Goal: Communication & Community: Answer question/provide support

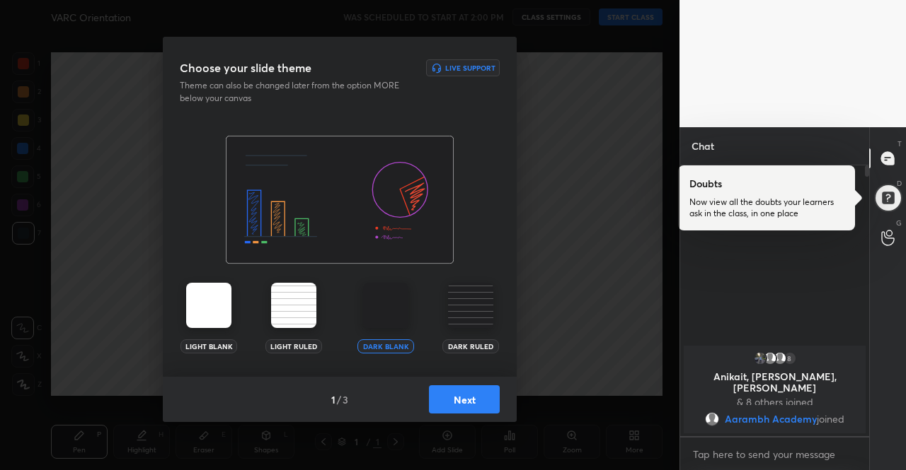
click at [203, 324] on img at bounding box center [208, 305] width 45 height 45
click at [204, 324] on img at bounding box center [208, 305] width 45 height 45
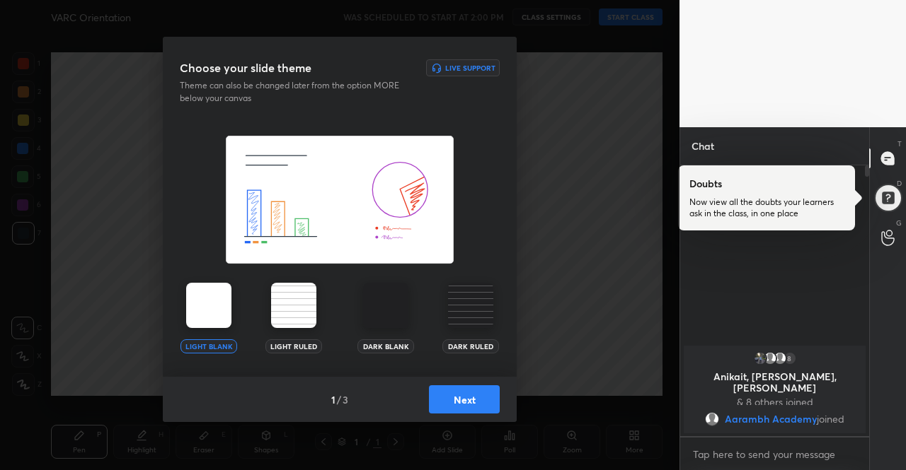
click at [454, 400] on button "Next" at bounding box center [464, 400] width 71 height 28
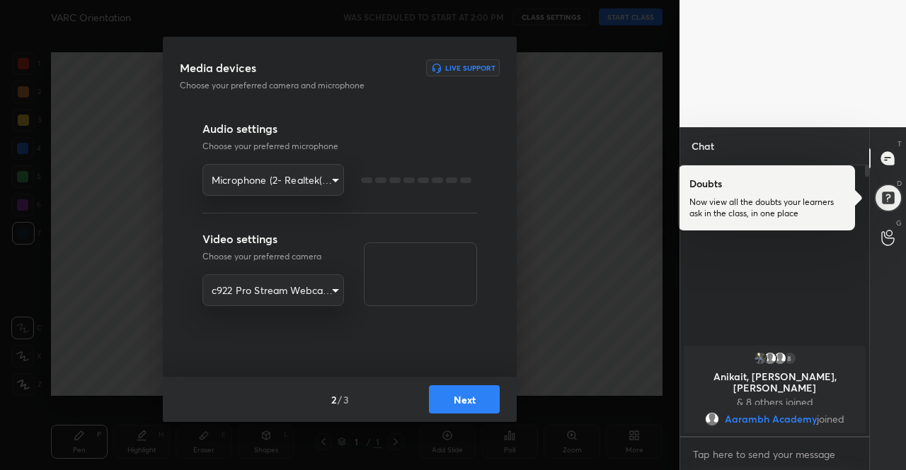
click at [454, 400] on button "Next" at bounding box center [464, 400] width 71 height 28
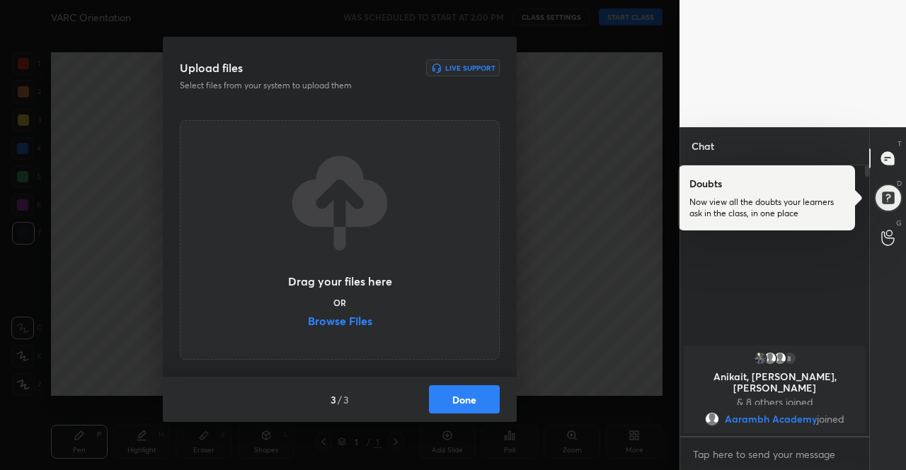
click at [474, 400] on button "Done" at bounding box center [464, 400] width 71 height 28
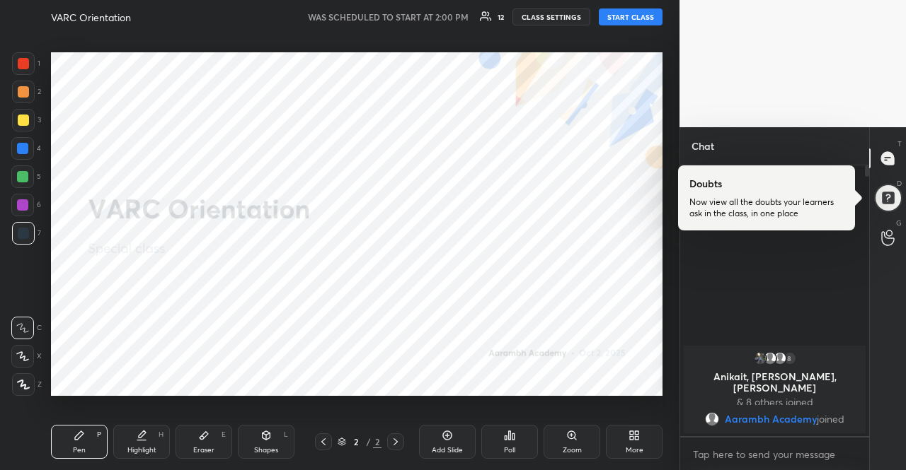
scroll to position [4, 4]
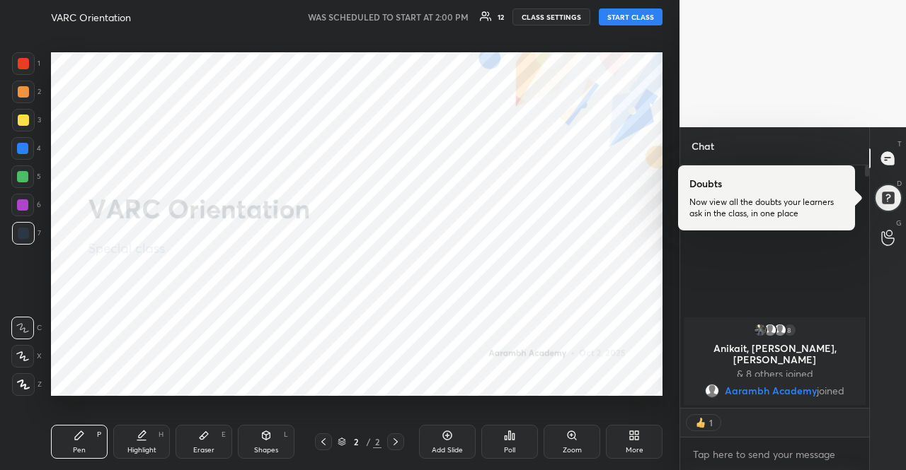
click at [618, 24] on button "START CLASS" at bounding box center [631, 16] width 64 height 17
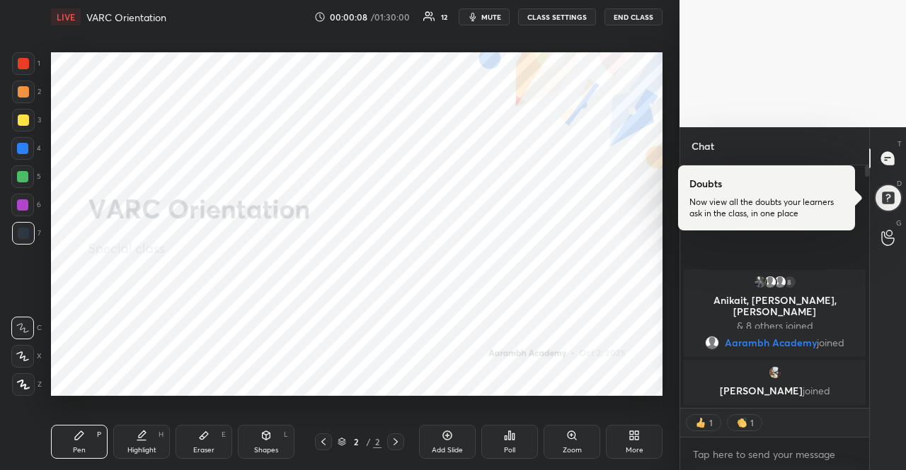
click at [563, 21] on button "CLASS SETTINGS" at bounding box center [557, 16] width 78 height 17
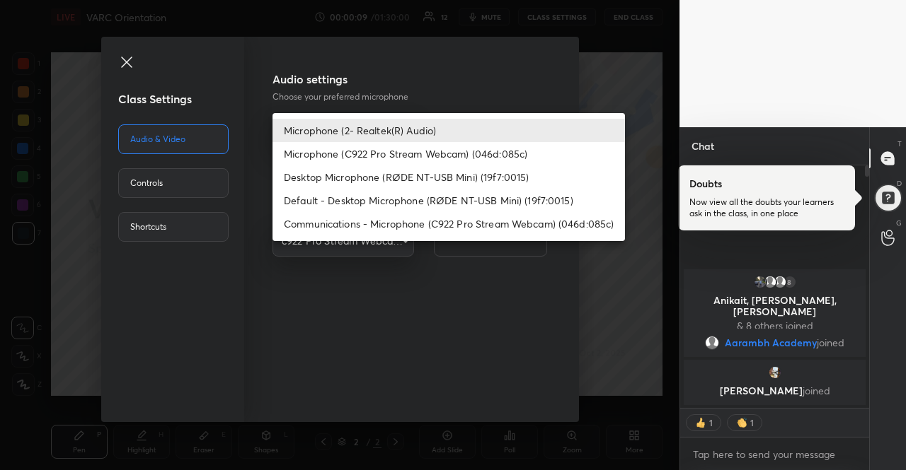
click at [367, 128] on body "1 2 3 4 5 6 7 R O A L C X Z Erase all C X Z LIVE VARC Orientation 00:00:09 / 01…" at bounding box center [453, 235] width 906 height 470
type textarea "x"
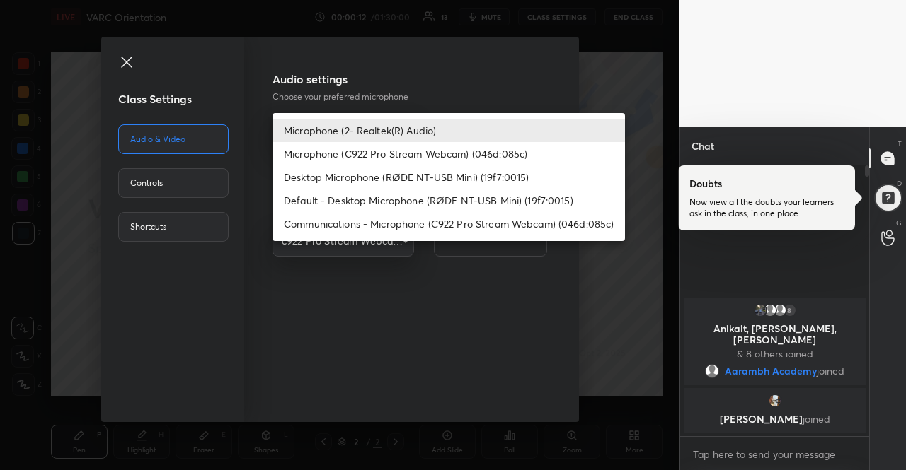
click at [452, 197] on li "Default - Desktop Microphone (RØDE NT-USB Mini) (19f7:0015)" at bounding box center [448, 200] width 352 height 23
type input "default"
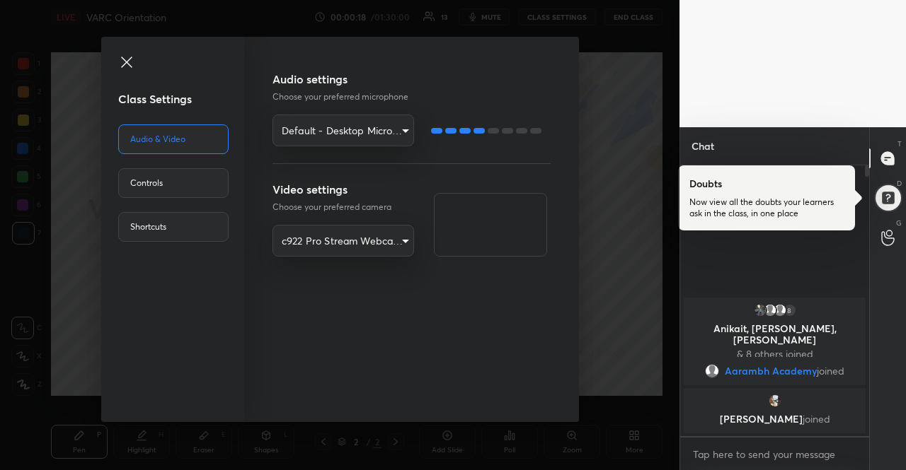
click at [137, 60] on span at bounding box center [181, 64] width 127 height 20
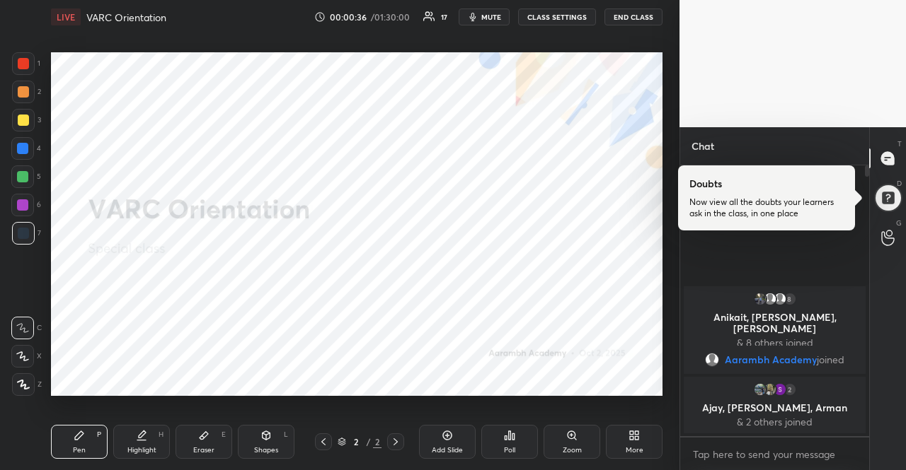
click at [636, 428] on div "More" at bounding box center [634, 442] width 57 height 34
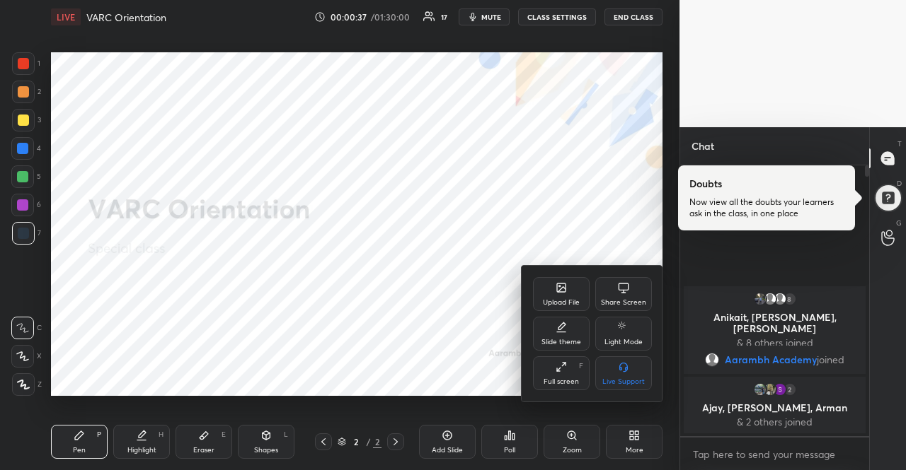
click at [541, 277] on div "Upload File" at bounding box center [561, 294] width 57 height 34
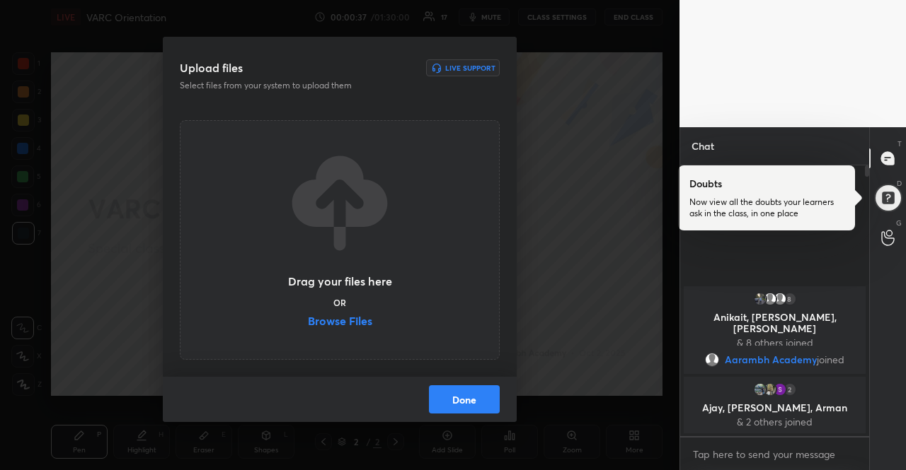
click at [550, 292] on div "Upload files Live Support Select files from your system to upload them Drag you…" at bounding box center [339, 235] width 679 height 470
click at [361, 328] on label "Browse Files" at bounding box center [340, 323] width 64 height 15
click at [308, 328] on input "Browse Files" at bounding box center [308, 323] width 0 height 15
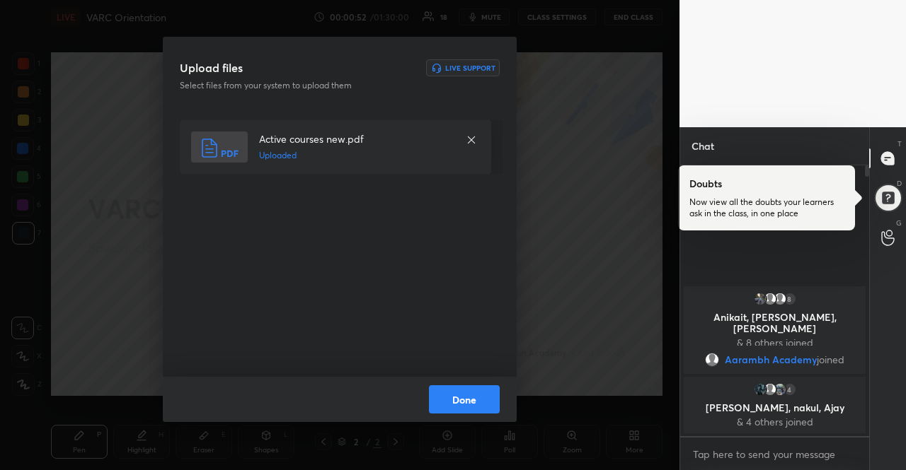
click at [451, 392] on button "Done" at bounding box center [464, 400] width 71 height 28
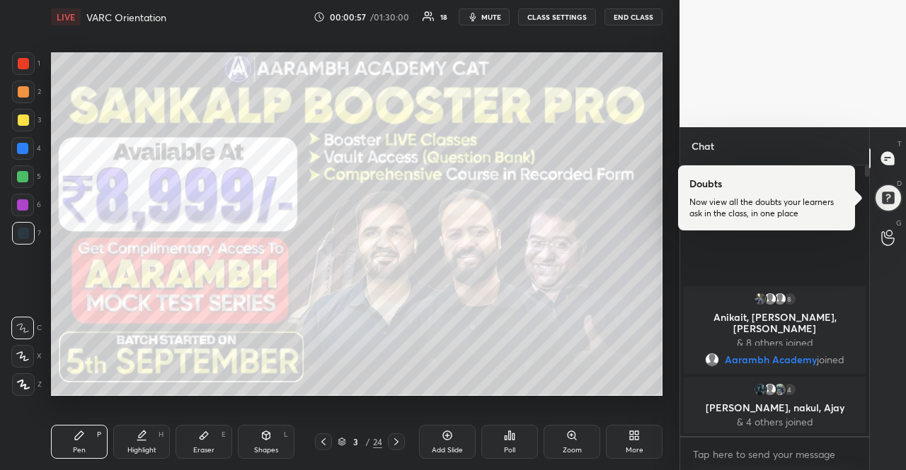
click at [25, 115] on div at bounding box center [23, 120] width 11 height 11
click at [337, 438] on icon at bounding box center [341, 442] width 8 height 8
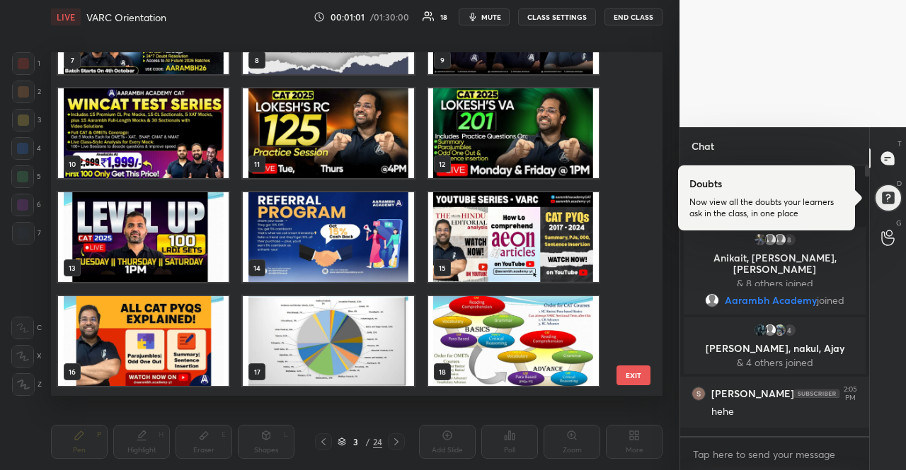
scroll to position [354, 0]
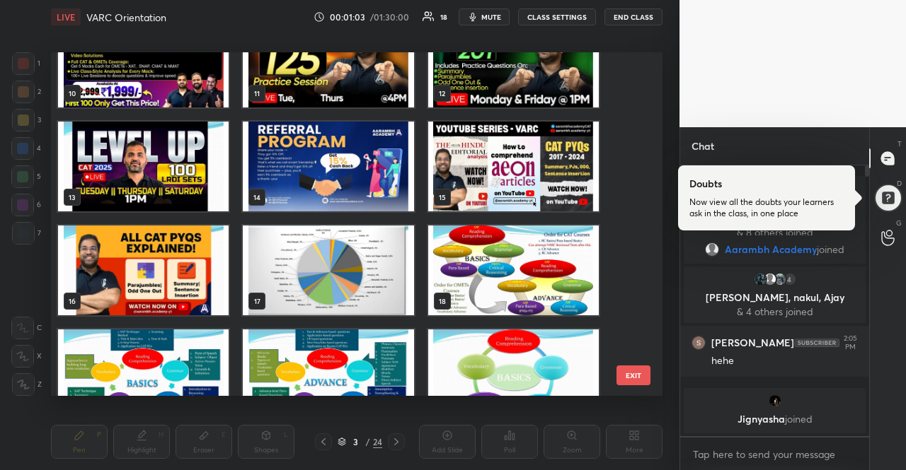
click at [451, 275] on img "grid" at bounding box center [513, 271] width 171 height 90
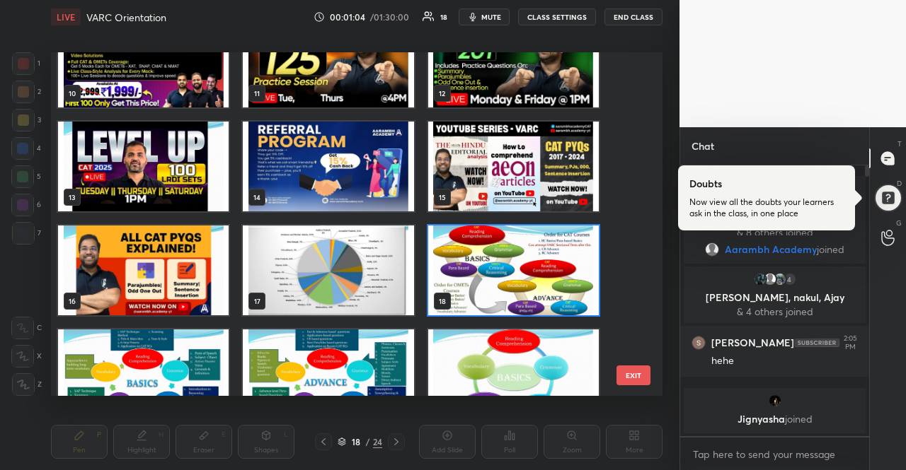
click at [451, 275] on img "grid" at bounding box center [513, 271] width 171 height 90
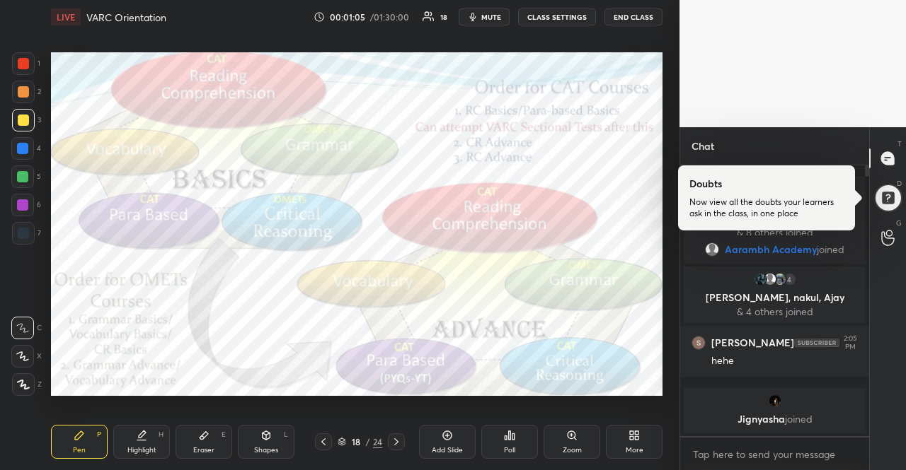
click at [325, 441] on icon at bounding box center [323, 442] width 11 height 11
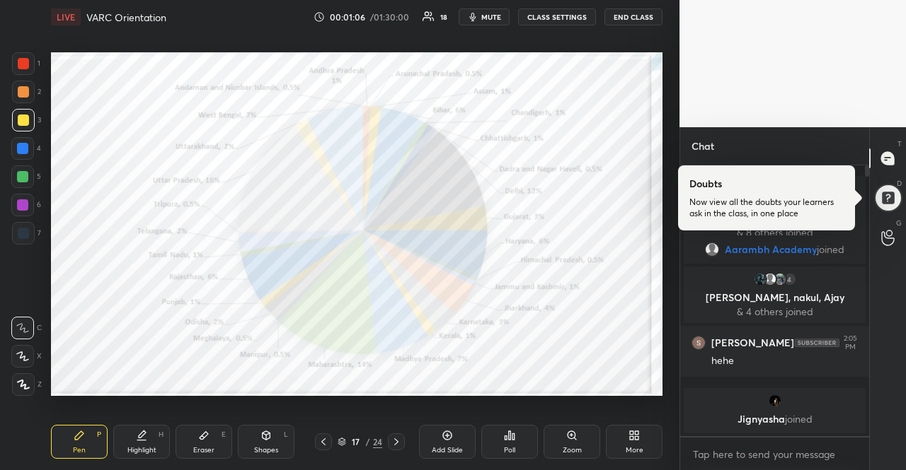
click at [451, 441] on div "Add Slide" at bounding box center [447, 442] width 57 height 34
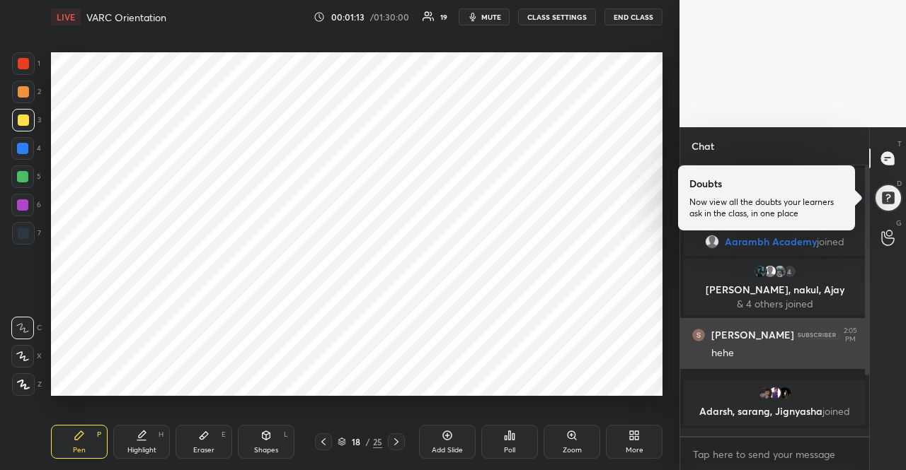
scroll to position [78, 0]
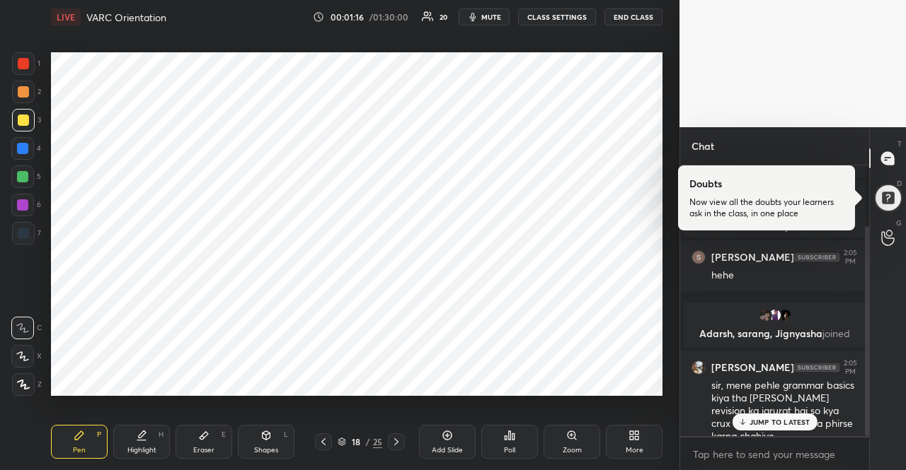
click at [25, 181] on div at bounding box center [22, 176] width 11 height 11
click at [23, 180] on div at bounding box center [22, 176] width 11 height 11
click at [22, 94] on div at bounding box center [23, 91] width 11 height 11
click at [30, 63] on div at bounding box center [23, 63] width 23 height 23
click at [31, 227] on div at bounding box center [23, 233] width 23 height 23
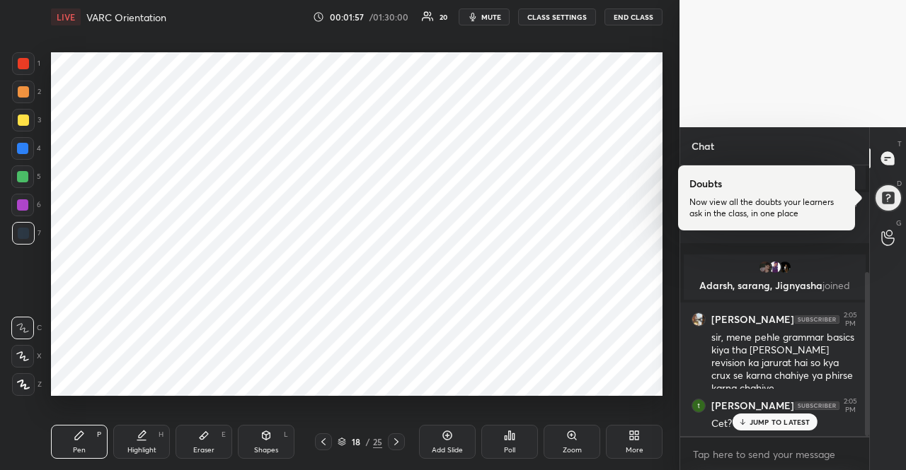
scroll to position [177, 0]
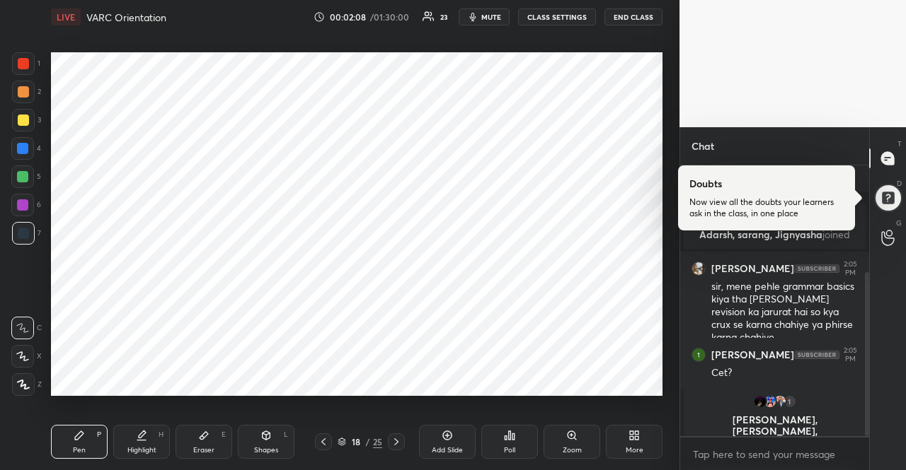
click at [23, 236] on div at bounding box center [23, 233] width 11 height 11
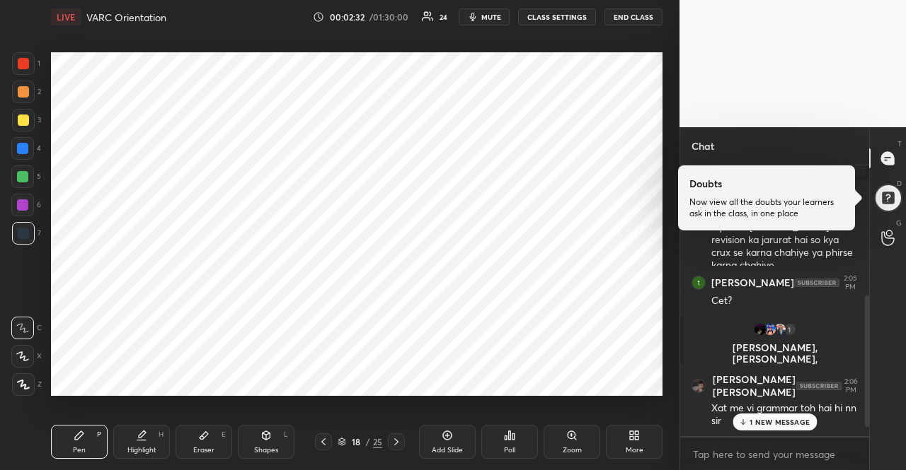
scroll to position [300, 0]
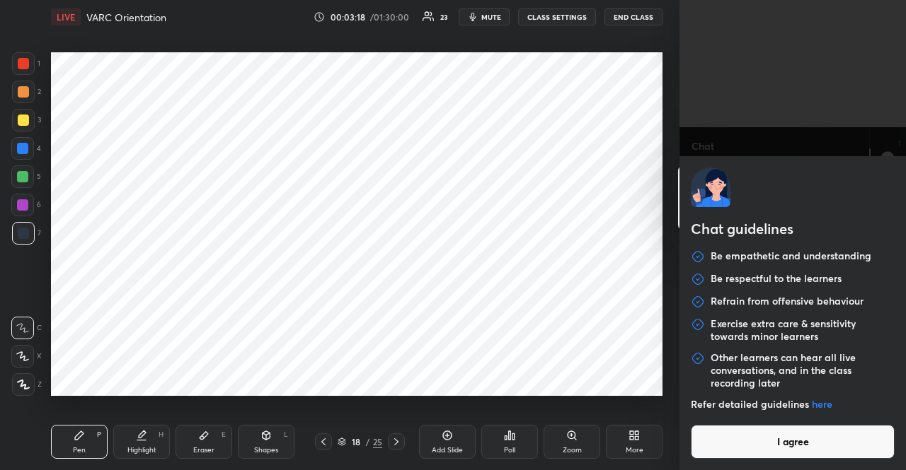
click at [732, 451] on body "1 2 3 4 5 6 7 R O A L C X Z Erase all C X Z LIVE VARC Orientation 00:03:18 / 01…" at bounding box center [453, 235] width 906 height 470
drag, startPoint x: 731, startPoint y: 445, endPoint x: 726, endPoint y: 437, distance: 9.8
click at [731, 445] on button "I agree" at bounding box center [793, 442] width 204 height 34
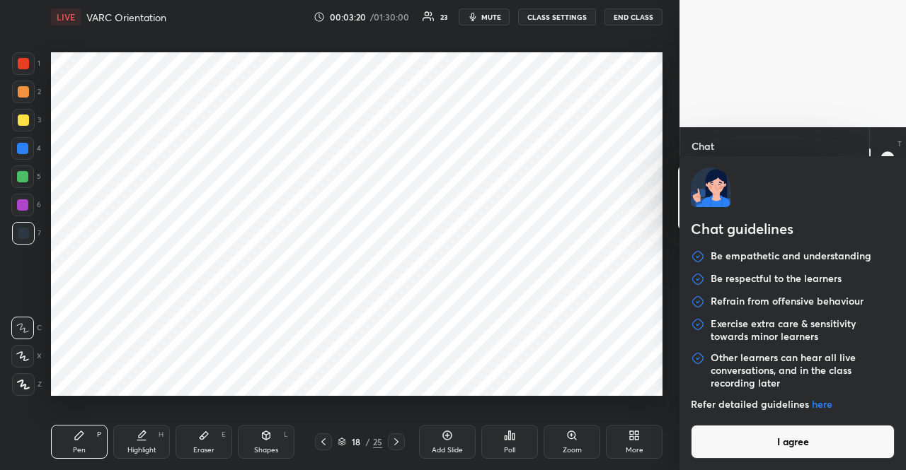
type textarea "x"
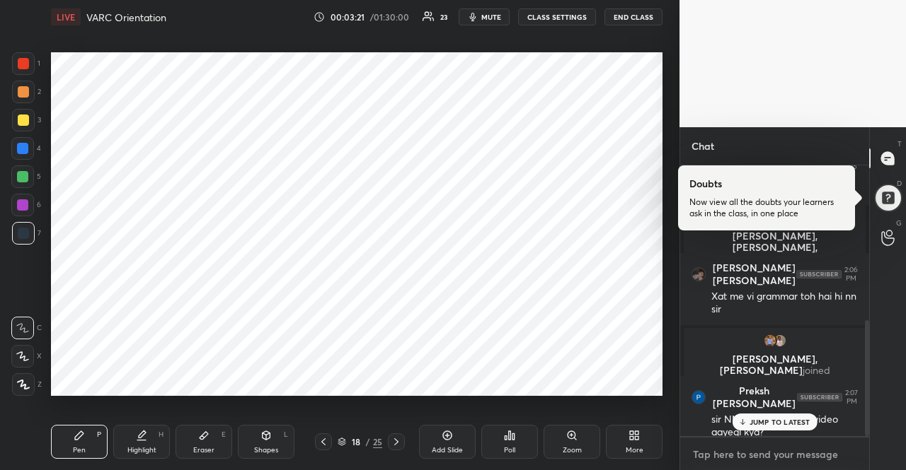
type textarea "A"
type textarea "x"
type textarea "Al"
type textarea "x"
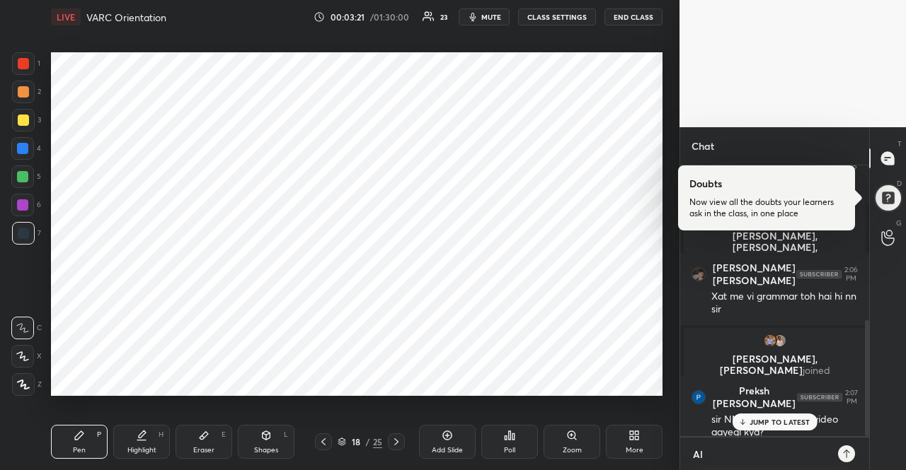
type textarea "All"
type textarea "x"
type textarea "All"
type textarea "x"
type textarea "All a"
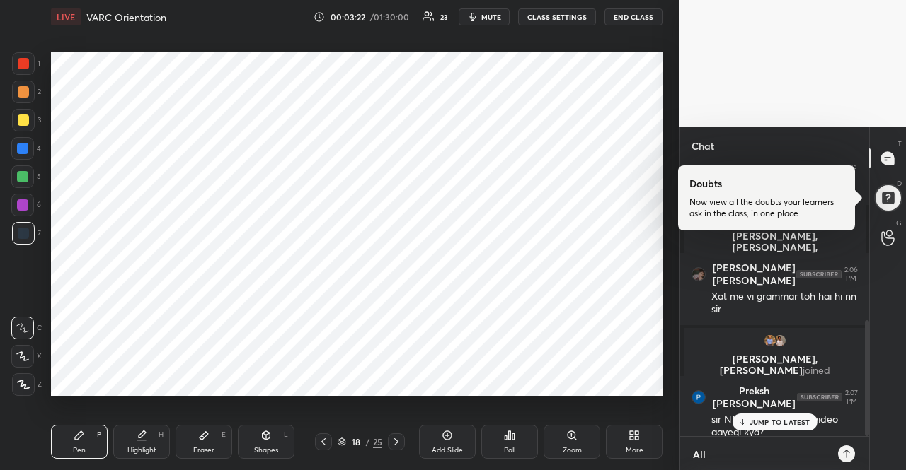
type textarea "x"
type textarea "All ab"
type textarea "x"
type textarea "All abo"
type textarea "x"
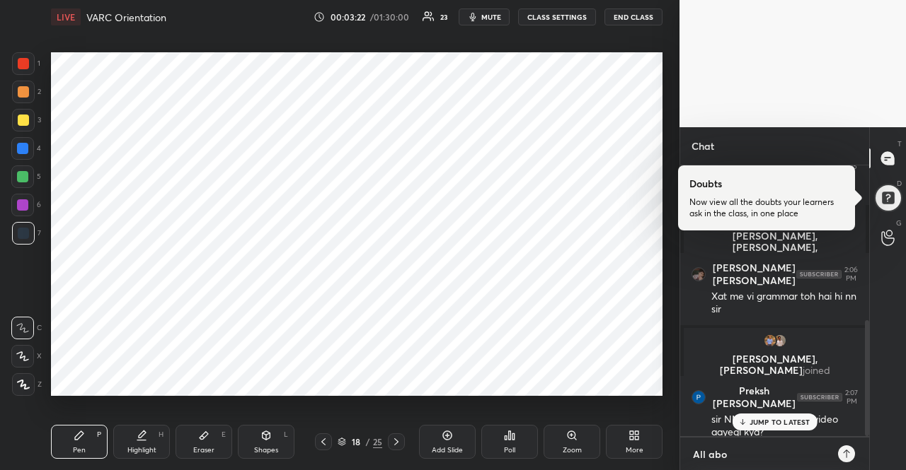
type textarea "All abou"
type textarea "x"
type textarea "All about"
type textarea "x"
type textarea "All about"
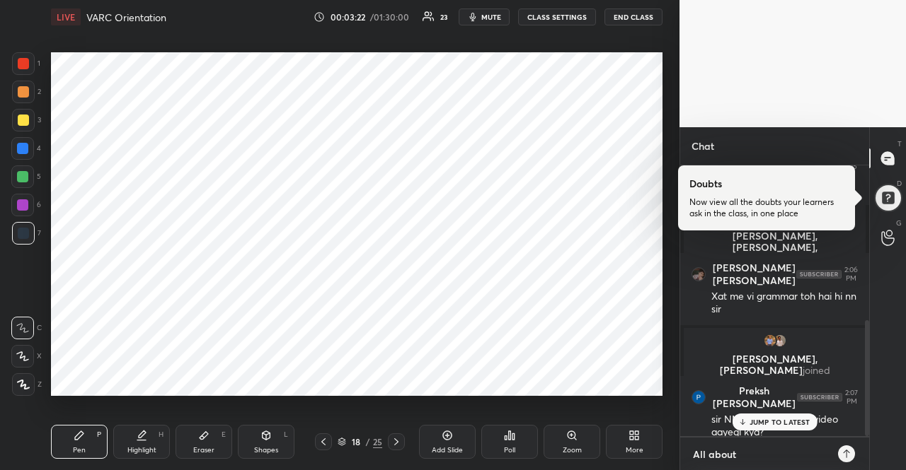
type textarea "x"
type textarea "All about S"
type textarea "x"
type textarea "All about SN"
type textarea "x"
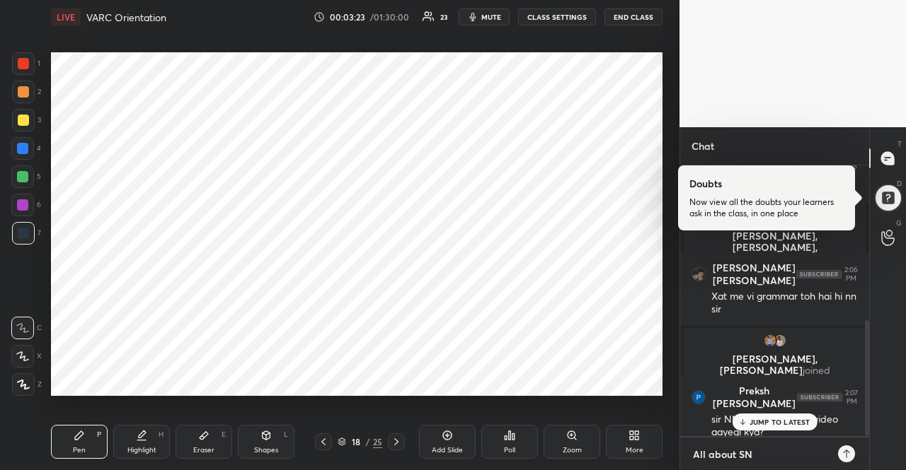
type textarea "All about SNA"
type textarea "x"
type textarea "All about SNAP"
type textarea "x"
type textarea "All about SNAP"
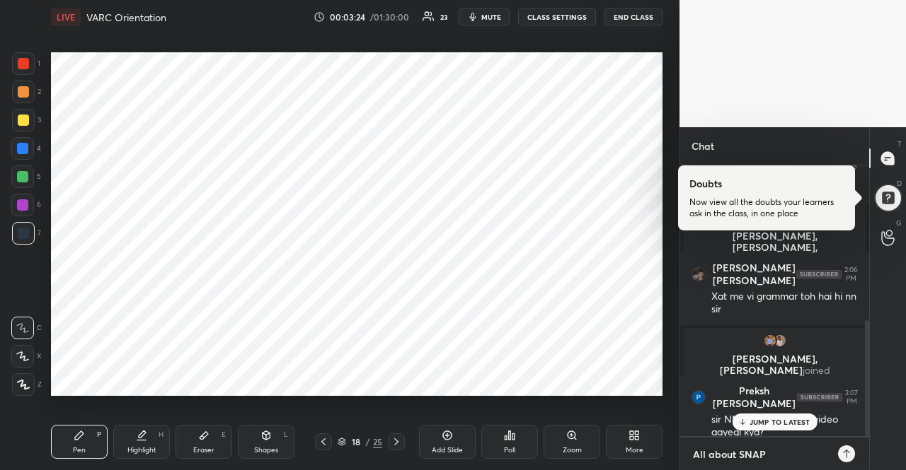
type textarea "x"
paste textarea "[URL][DOMAIN_NAME]"
type textarea "All about SNAP [URL][DOMAIN_NAME]"
type textarea "x"
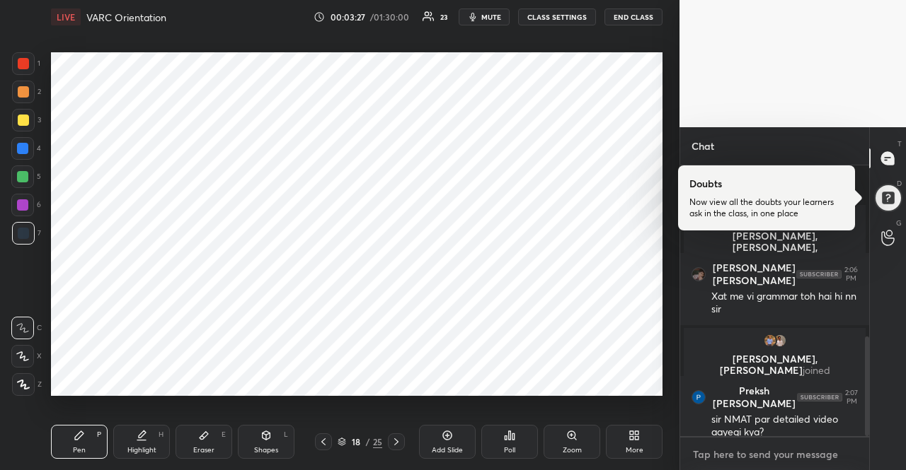
scroll to position [466, 0]
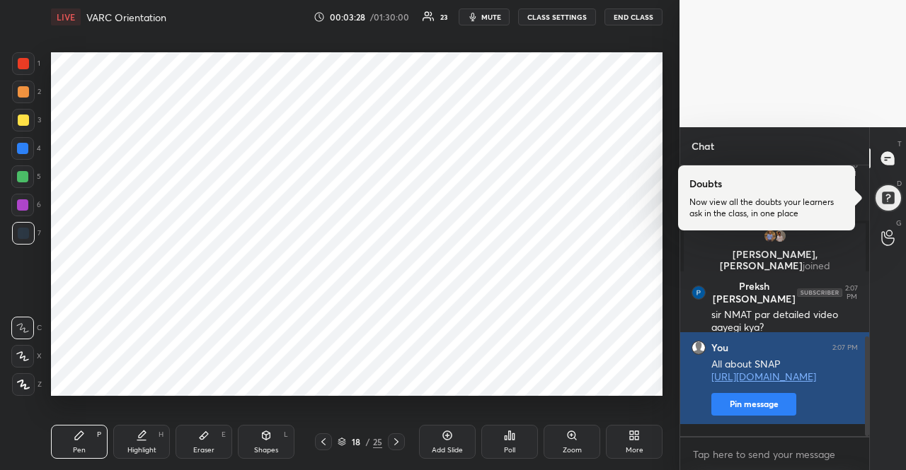
click at [760, 416] on button "Pin message" at bounding box center [753, 404] width 85 height 23
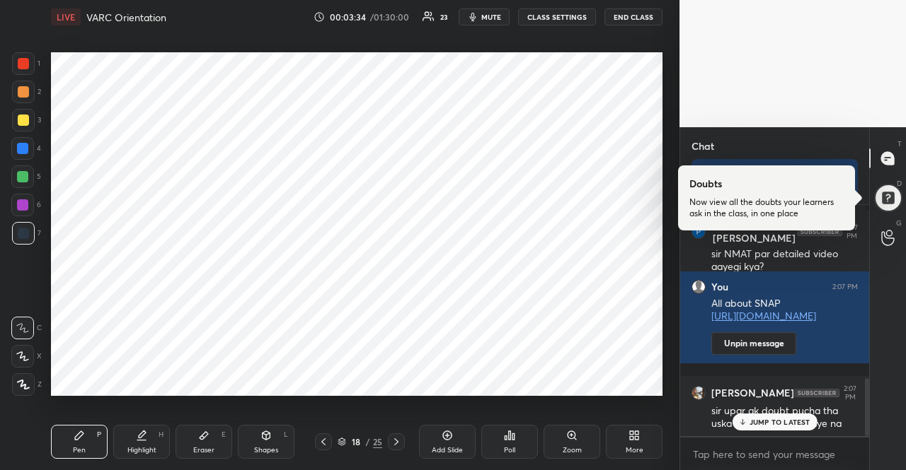
scroll to position [691, 0]
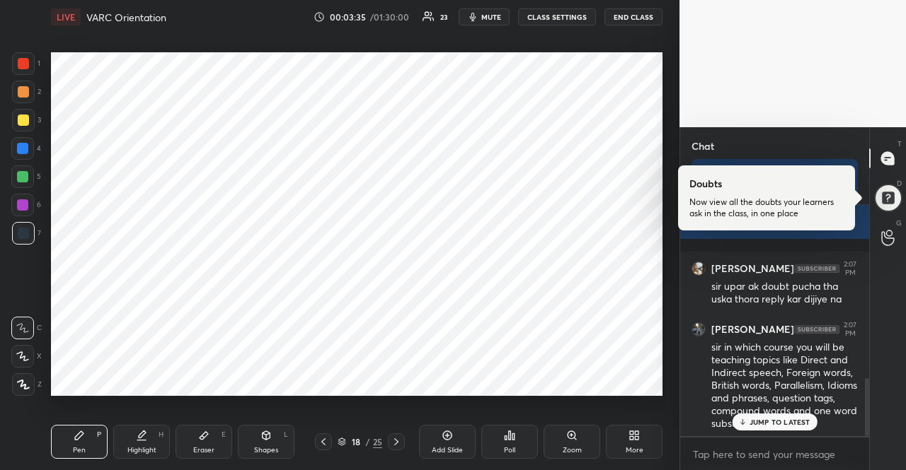
click at [772, 418] on p "JUMP TO LATEST" at bounding box center [779, 422] width 61 height 8
drag, startPoint x: 34, startPoint y: 60, endPoint x: 25, endPoint y: 62, distance: 8.8
click at [34, 60] on div "1" at bounding box center [26, 63] width 28 height 23
drag, startPoint x: 24, startPoint y: 62, endPoint x: 47, endPoint y: 59, distance: 22.9
click at [24, 62] on div at bounding box center [23, 63] width 11 height 11
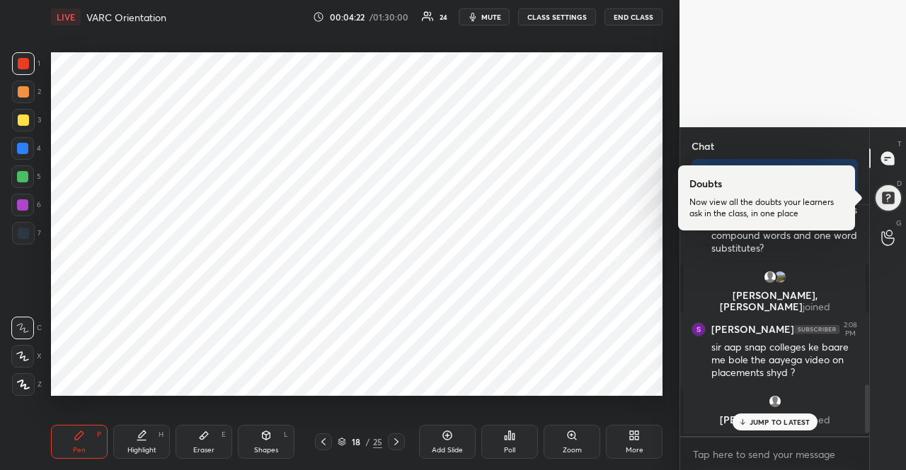
scroll to position [709, 0]
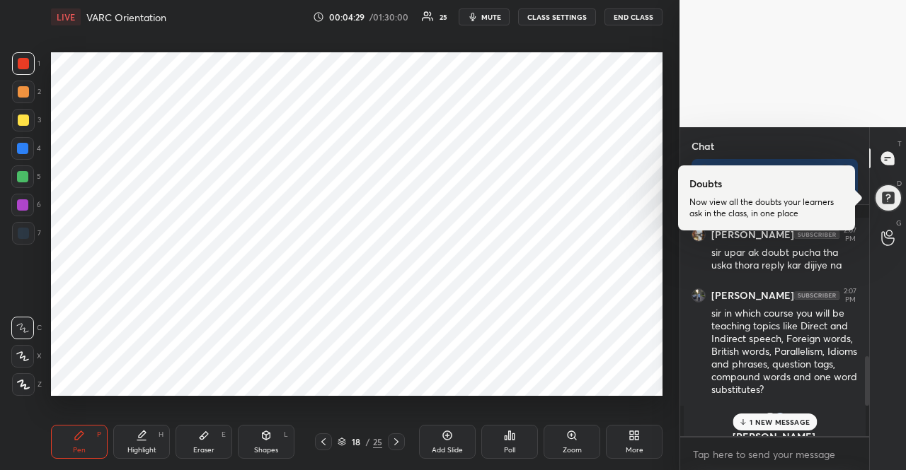
click at [28, 146] on div at bounding box center [22, 148] width 23 height 23
click at [27, 182] on div at bounding box center [22, 177] width 23 height 23
drag, startPoint x: 26, startPoint y: 182, endPoint x: 47, endPoint y: 169, distance: 24.1
click at [23, 180] on div at bounding box center [22, 176] width 11 height 11
click at [21, 206] on div at bounding box center [22, 205] width 11 height 11
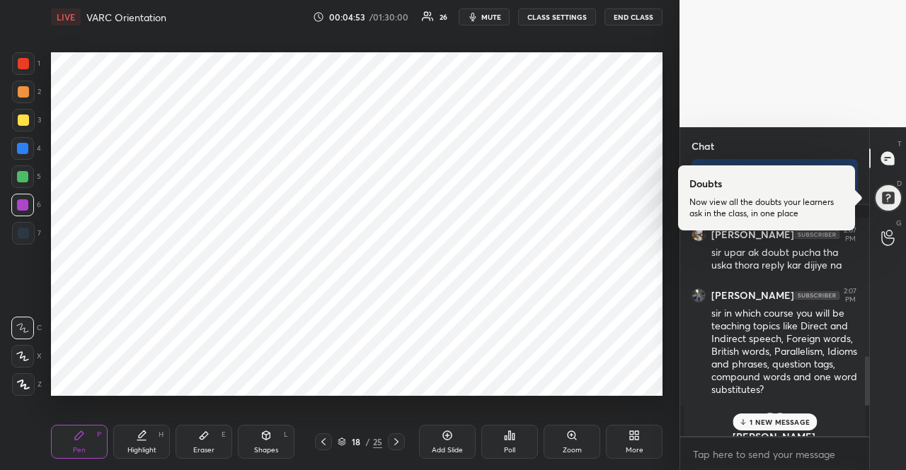
click at [18, 64] on div at bounding box center [23, 63] width 11 height 11
click at [18, 65] on div at bounding box center [23, 63] width 11 height 11
click at [27, 196] on div at bounding box center [22, 205] width 23 height 23
click at [28, 180] on div at bounding box center [22, 177] width 23 height 23
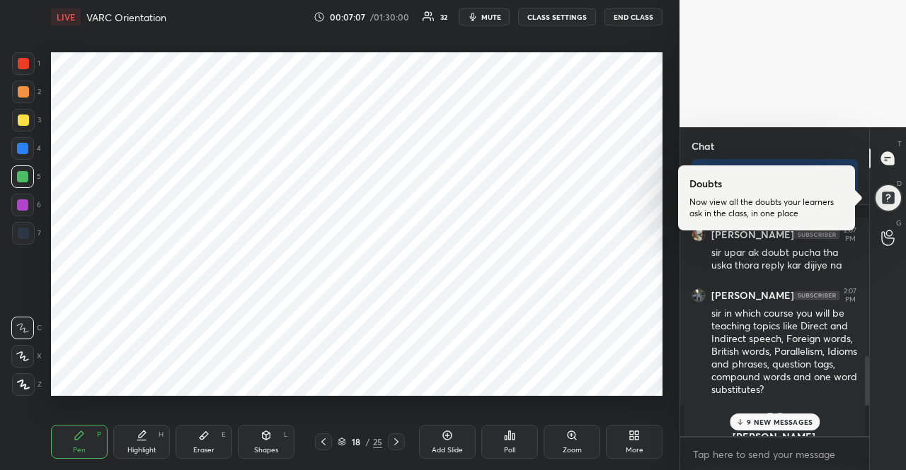
click at [23, 180] on div at bounding box center [22, 176] width 11 height 11
click at [23, 69] on div at bounding box center [23, 63] width 11 height 11
click at [25, 68] on div at bounding box center [23, 63] width 11 height 11
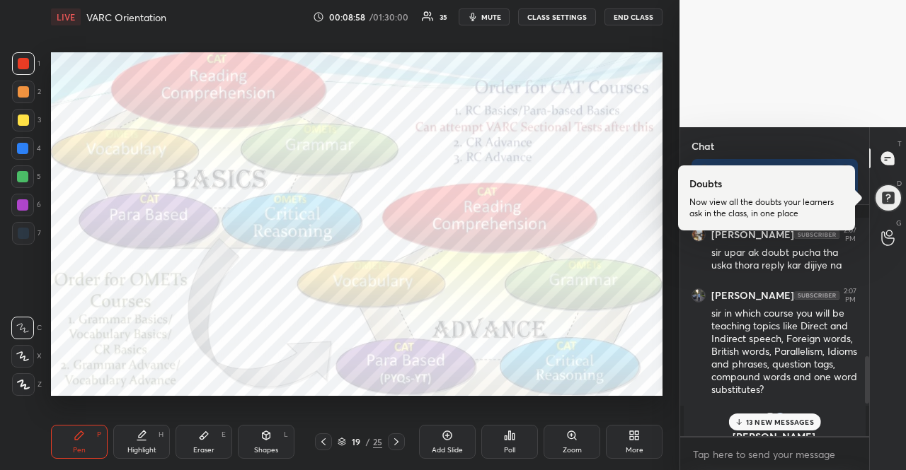
drag, startPoint x: 18, startPoint y: 381, endPoint x: 23, endPoint y: 370, distance: 11.4
click at [20, 380] on icon at bounding box center [23, 385] width 13 height 10
click at [24, 231] on div at bounding box center [23, 233] width 11 height 11
click at [254, 438] on div "Shapes L" at bounding box center [266, 442] width 57 height 34
click at [24, 359] on icon at bounding box center [23, 356] width 15 height 15
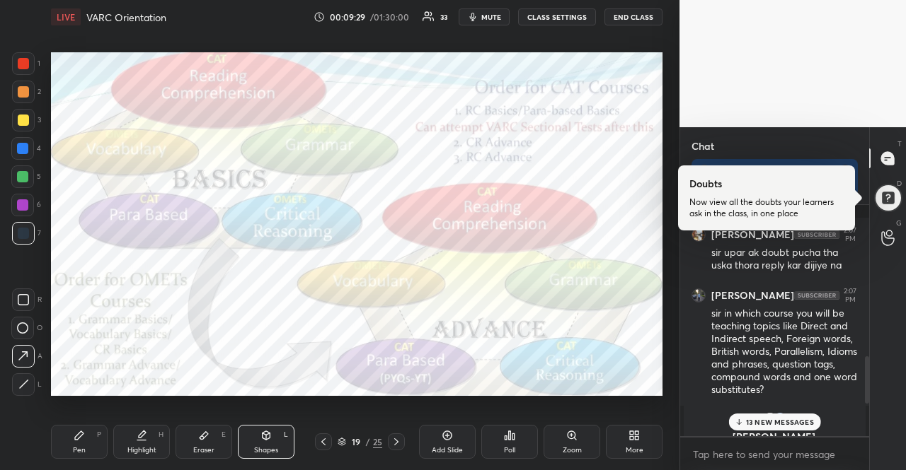
click at [19, 176] on div at bounding box center [22, 176] width 11 height 11
click at [18, 176] on div at bounding box center [22, 176] width 11 height 11
click at [23, 121] on div at bounding box center [23, 120] width 11 height 11
click at [23, 120] on div at bounding box center [23, 120] width 11 height 11
click at [65, 441] on div "Pen P" at bounding box center [79, 442] width 57 height 34
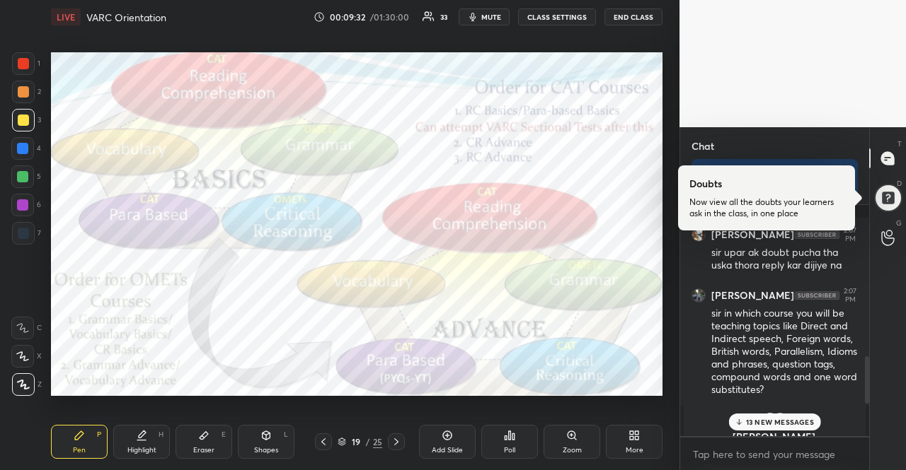
click at [31, 352] on div at bounding box center [22, 356] width 23 height 23
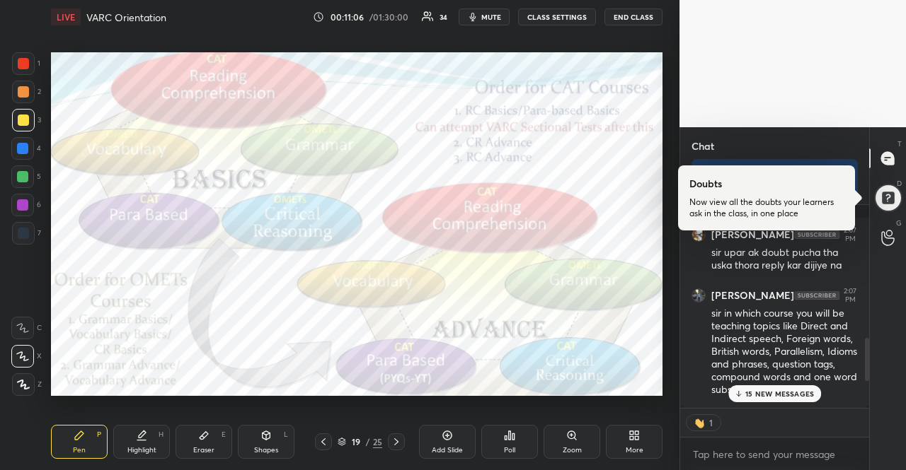
scroll to position [4, 4]
click at [23, 234] on div at bounding box center [23, 233] width 11 height 11
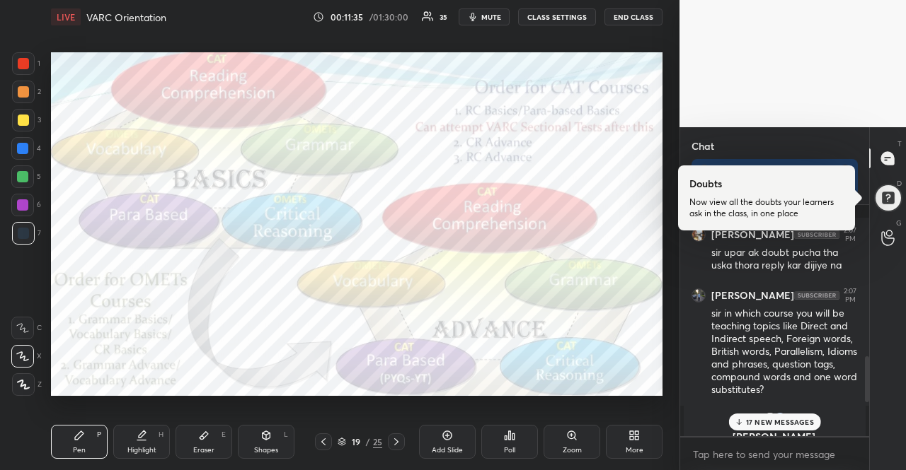
click at [23, 169] on div at bounding box center [22, 177] width 23 height 23
click at [18, 214] on div at bounding box center [22, 205] width 23 height 23
click at [21, 209] on div at bounding box center [22, 205] width 11 height 11
click at [887, 146] on div at bounding box center [888, 158] width 28 height 25
click at [889, 187] on div at bounding box center [887, 198] width 29 height 29
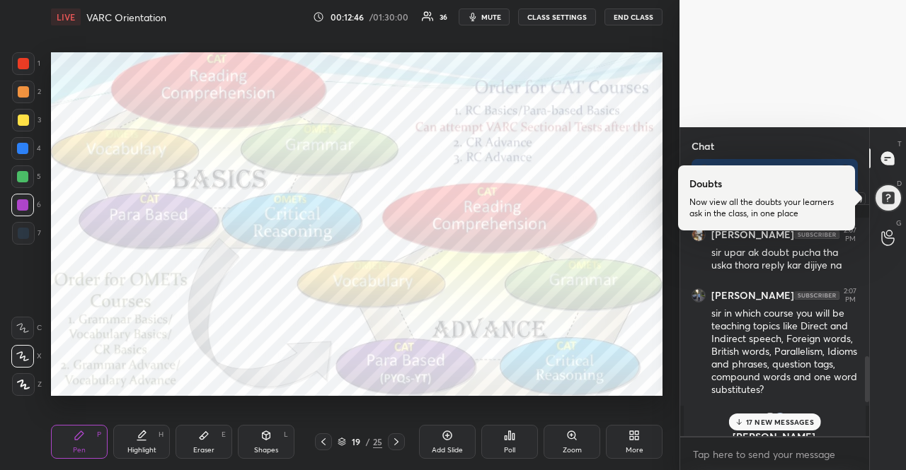
scroll to position [0, 0]
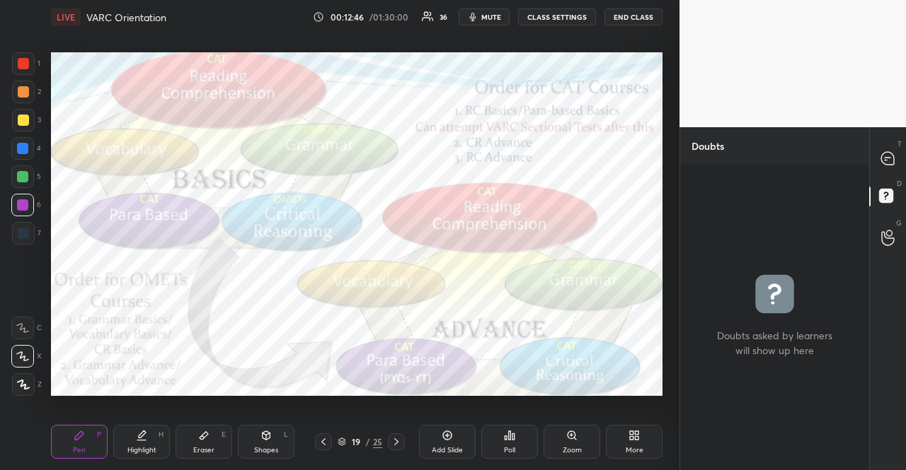
click at [905, 146] on div "T Messages (T)" at bounding box center [888, 159] width 36 height 40
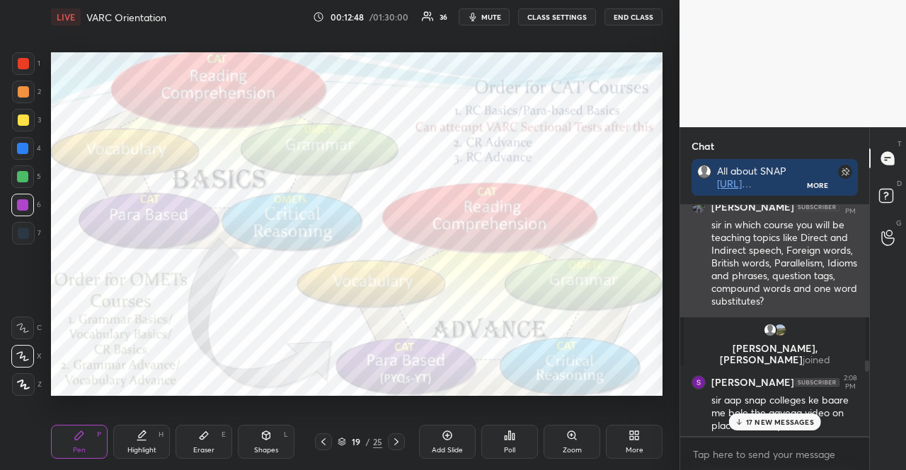
scroll to position [612, 0]
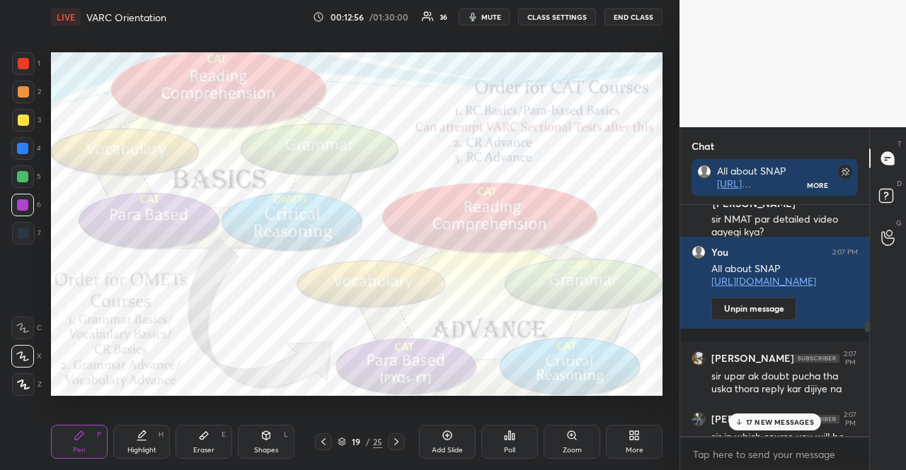
click at [23, 91] on div at bounding box center [23, 91] width 11 height 11
click at [18, 69] on div at bounding box center [23, 63] width 23 height 23
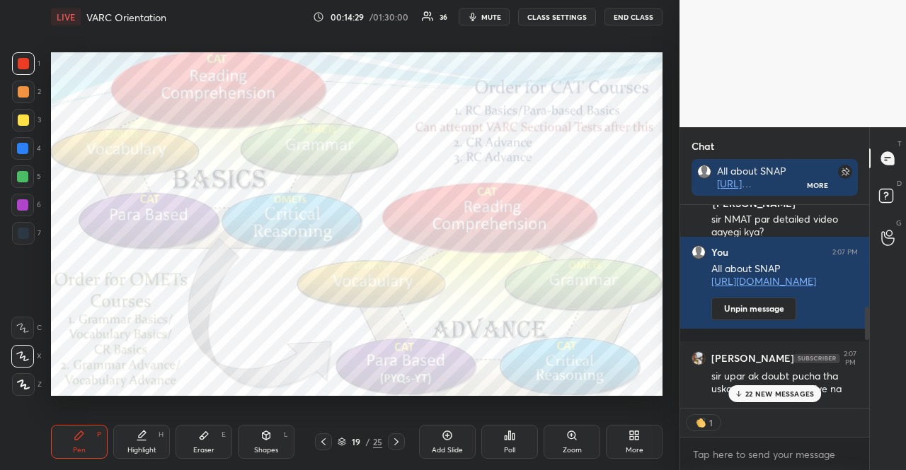
scroll to position [227, 185]
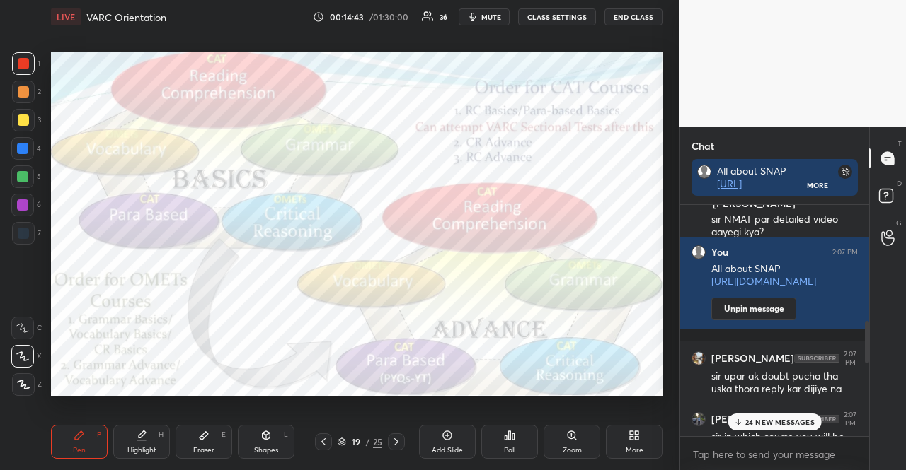
click at [442, 437] on icon at bounding box center [446, 435] width 11 height 11
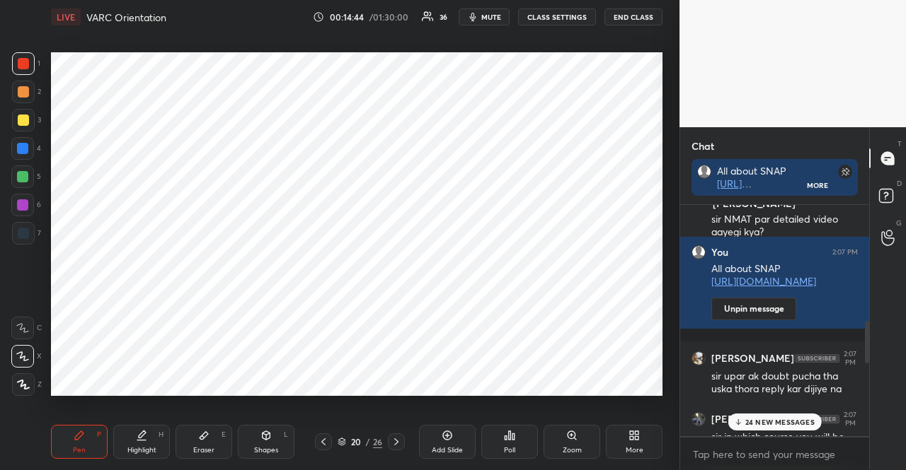
click at [25, 169] on div at bounding box center [22, 177] width 23 height 23
drag, startPoint x: 16, startPoint y: 63, endPoint x: 16, endPoint y: 50, distance: 12.7
click at [16, 62] on div at bounding box center [23, 63] width 23 height 23
click at [23, 173] on div at bounding box center [22, 176] width 11 height 11
click at [25, 83] on div at bounding box center [23, 92] width 23 height 23
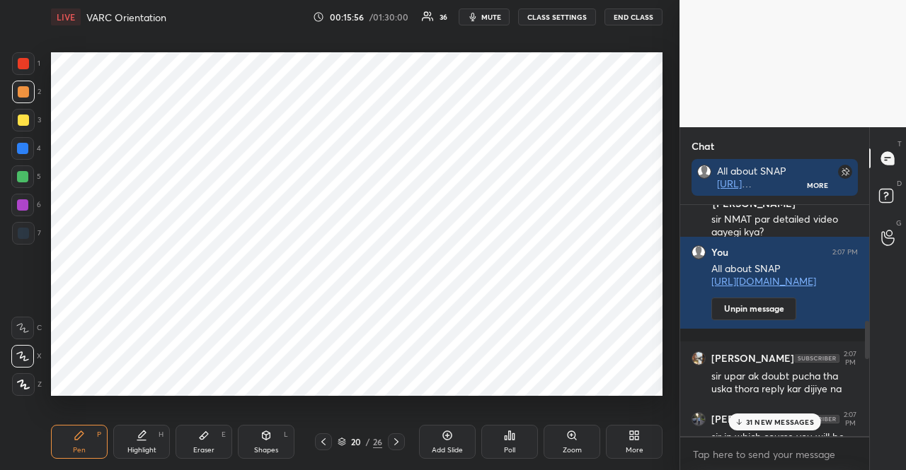
click at [23, 240] on div at bounding box center [23, 233] width 23 height 23
click at [25, 239] on div at bounding box center [23, 233] width 23 height 23
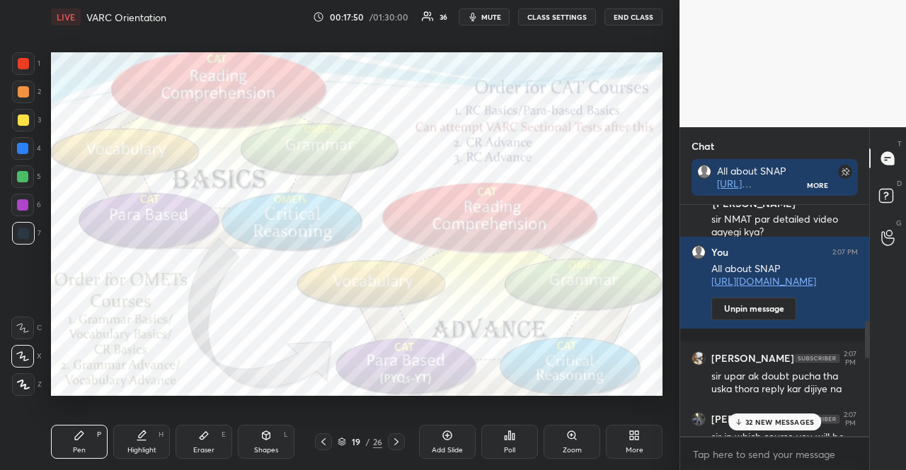
click at [24, 120] on div at bounding box center [23, 120] width 11 height 11
click at [18, 232] on div at bounding box center [23, 233] width 11 height 11
click at [574, 410] on div "Setting up your live class Poll for secs No correct answer Start poll" at bounding box center [356, 224] width 623 height 380
click at [565, 401] on div "Setting up your live class Poll for secs No correct answer Start poll" at bounding box center [356, 224] width 623 height 380
click at [25, 113] on div at bounding box center [23, 120] width 23 height 23
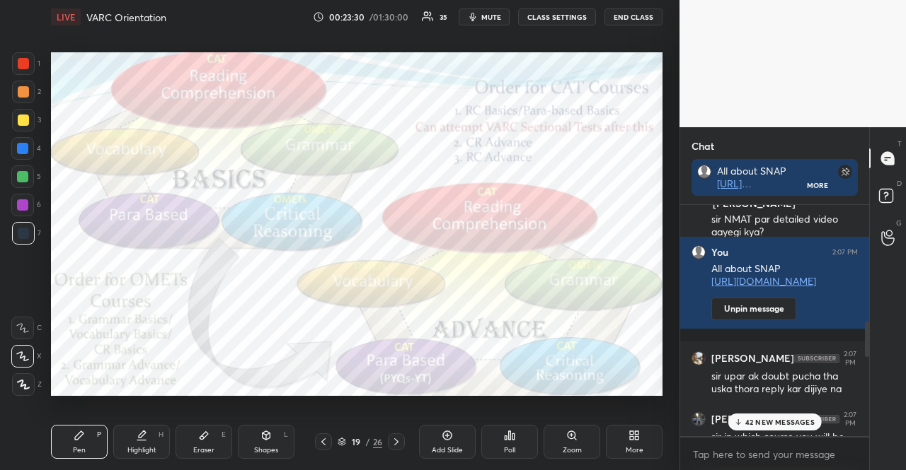
click at [23, 115] on div at bounding box center [23, 120] width 11 height 11
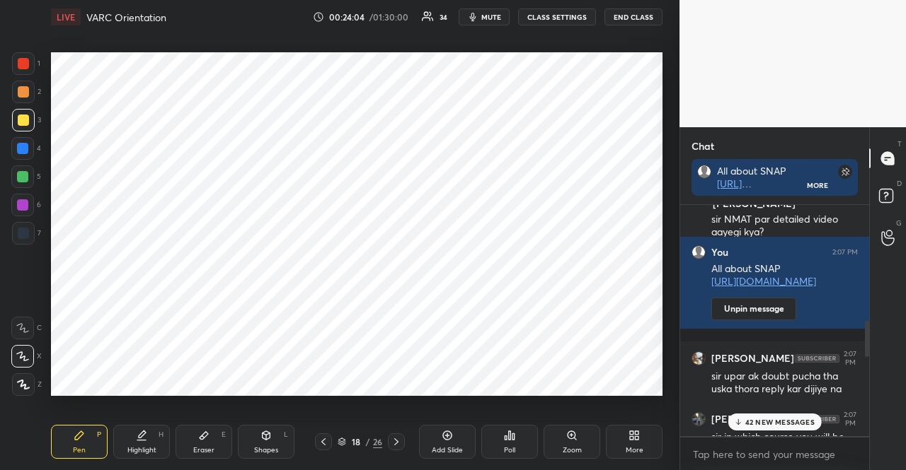
click at [17, 60] on div at bounding box center [23, 63] width 23 height 23
click at [21, 64] on div at bounding box center [23, 63] width 11 height 11
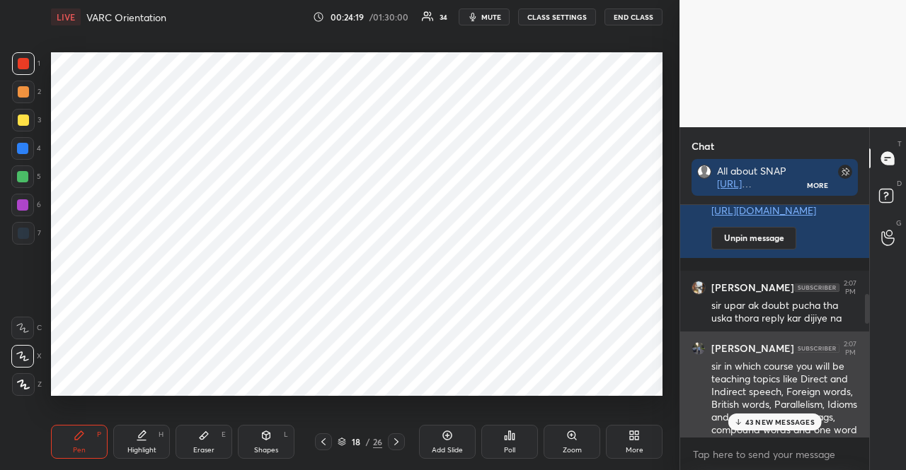
scroll to position [754, 0]
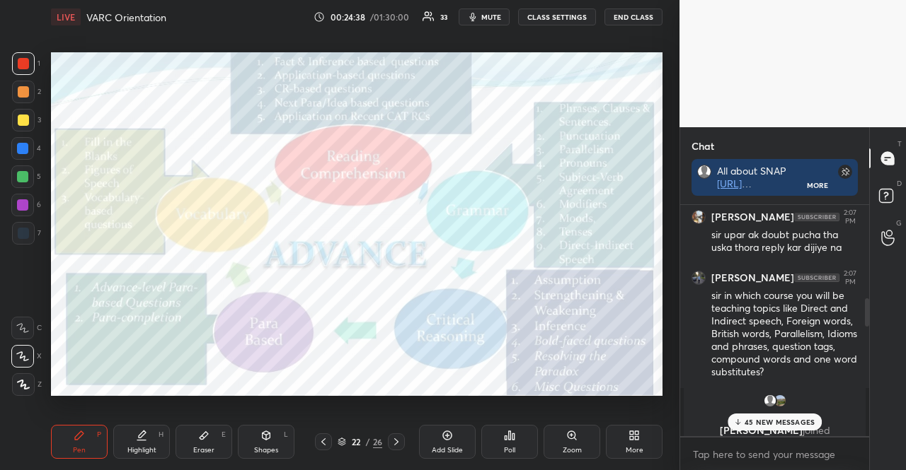
drag, startPoint x: 30, startPoint y: 115, endPoint x: 17, endPoint y: 118, distance: 13.0
click at [28, 117] on div at bounding box center [23, 120] width 23 height 23
drag, startPoint x: 16, startPoint y: 121, endPoint x: 30, endPoint y: 112, distance: 17.1
click at [20, 121] on div at bounding box center [23, 120] width 11 height 11
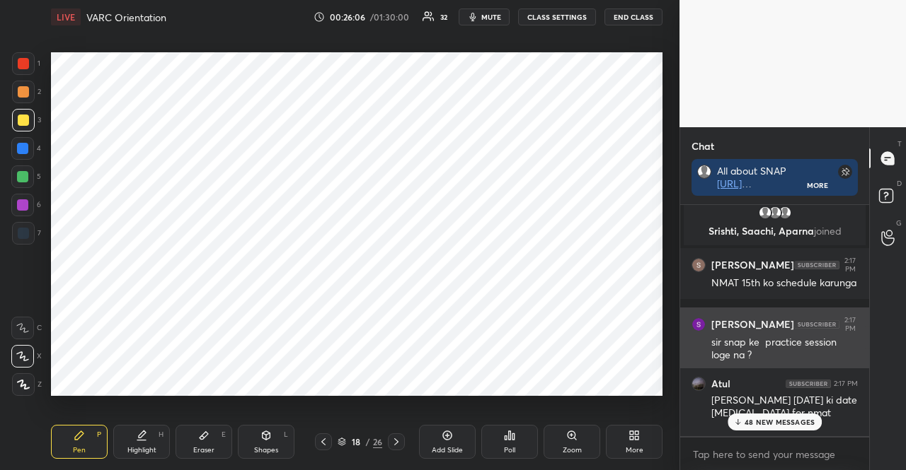
scroll to position [1249, 0]
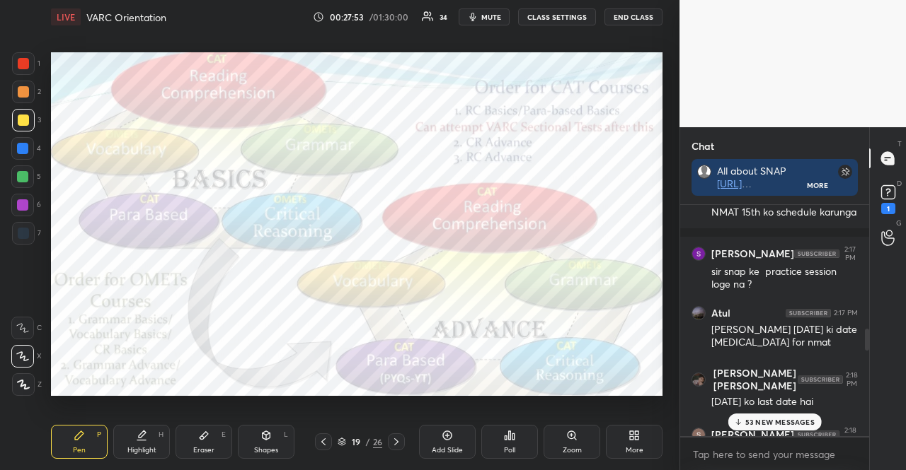
click at [29, 142] on div at bounding box center [22, 148] width 23 height 23
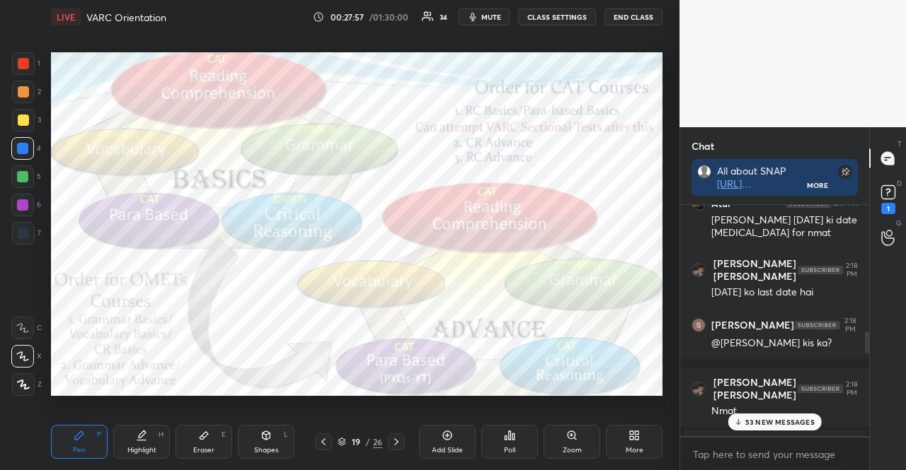
scroll to position [1390, 0]
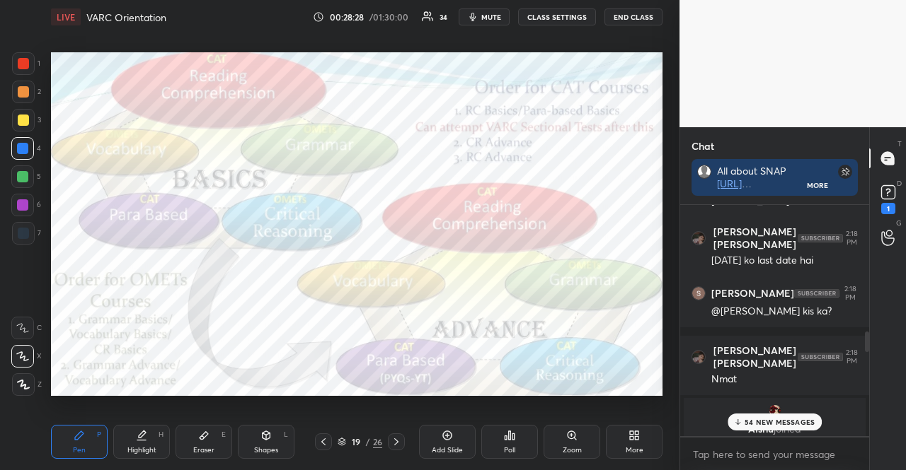
click at [30, 180] on div at bounding box center [22, 177] width 23 height 23
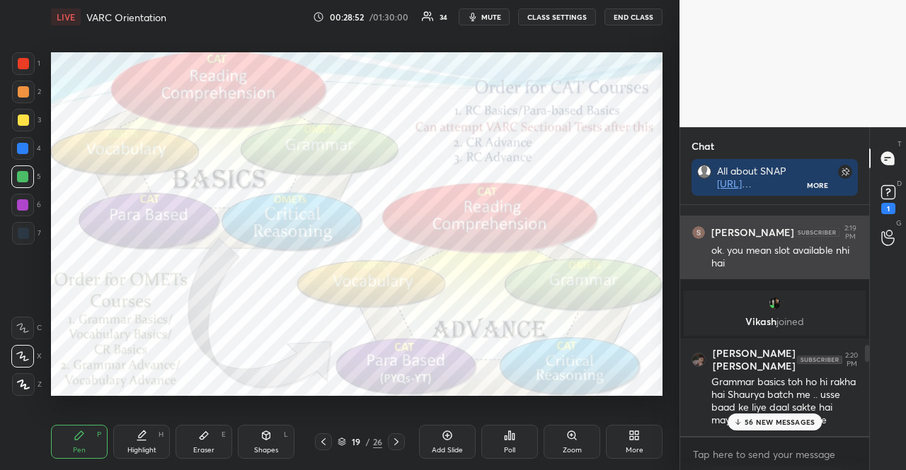
scroll to position [1956, 0]
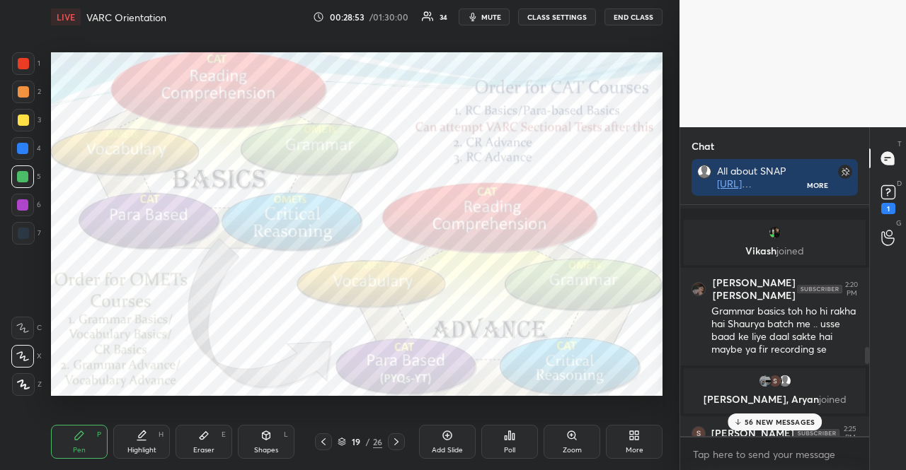
click at [14, 69] on div at bounding box center [23, 63] width 23 height 23
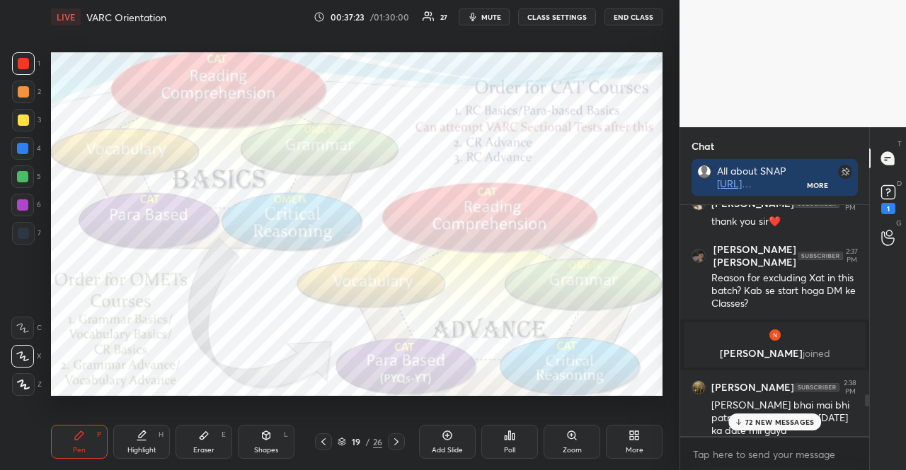
scroll to position [3725, 0]
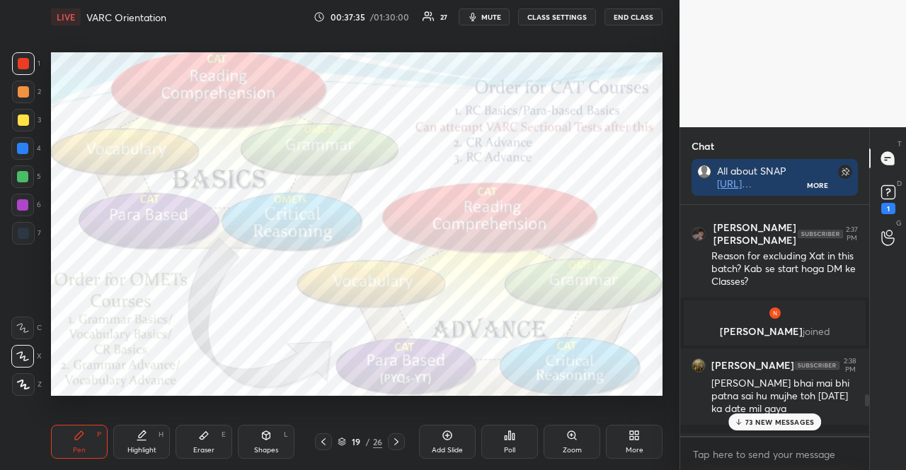
click at [25, 120] on div at bounding box center [23, 120] width 11 height 11
click at [19, 139] on div at bounding box center [22, 148] width 23 height 23
click at [17, 145] on div at bounding box center [22, 148] width 11 height 11
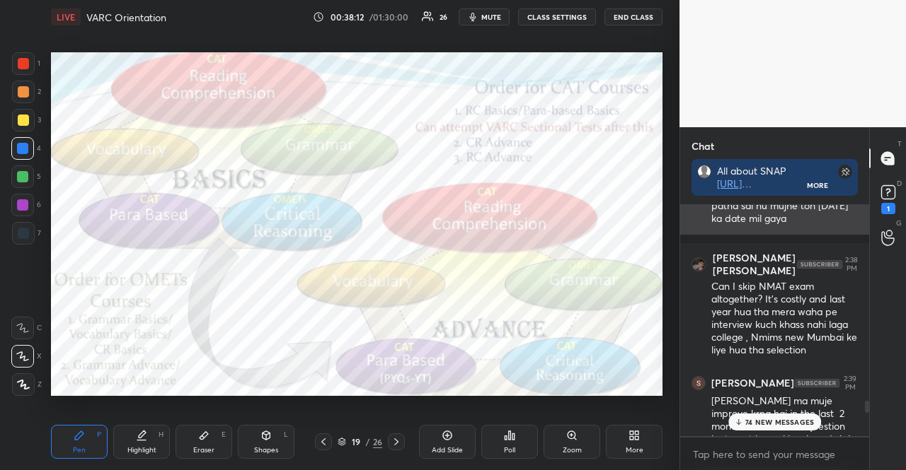
scroll to position [3937, 0]
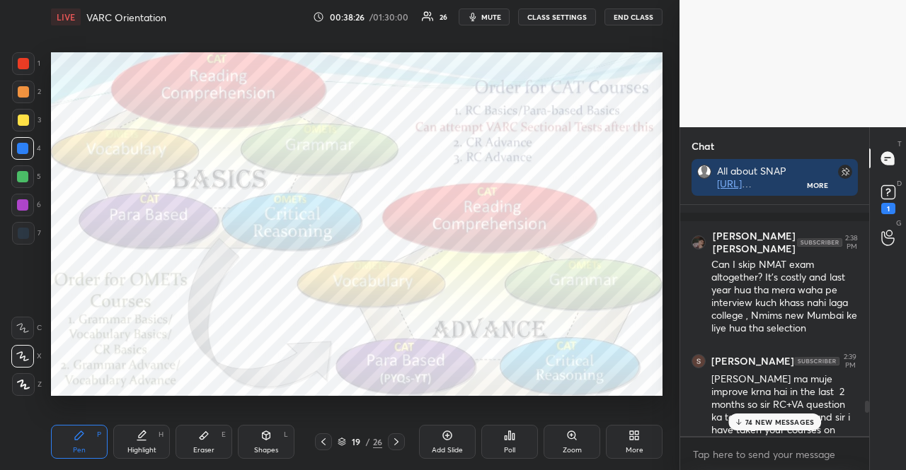
click at [27, 72] on div at bounding box center [23, 63] width 23 height 23
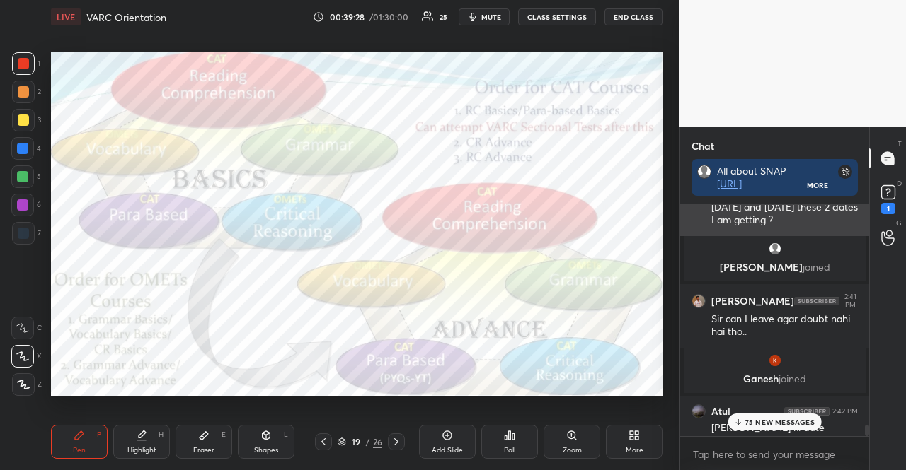
scroll to position [4425, 0]
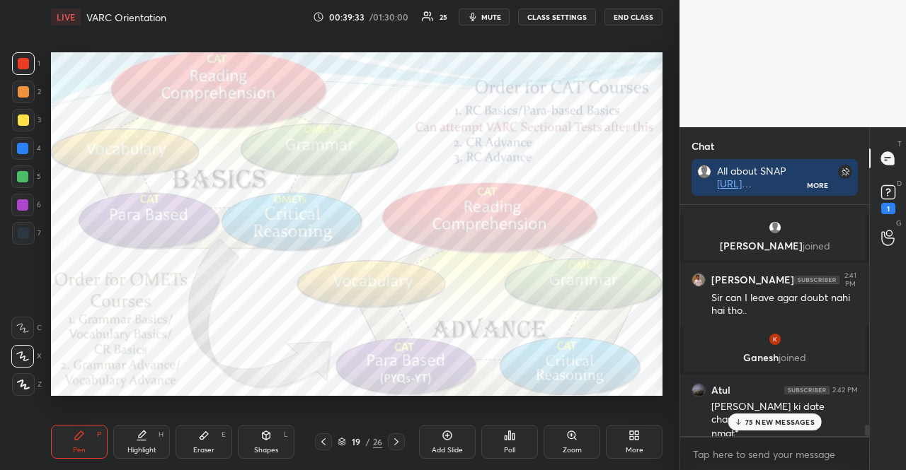
click at [799, 422] on p "75 NEW MESSAGES" at bounding box center [779, 422] width 69 height 8
click at [891, 195] on rect at bounding box center [887, 192] width 13 height 13
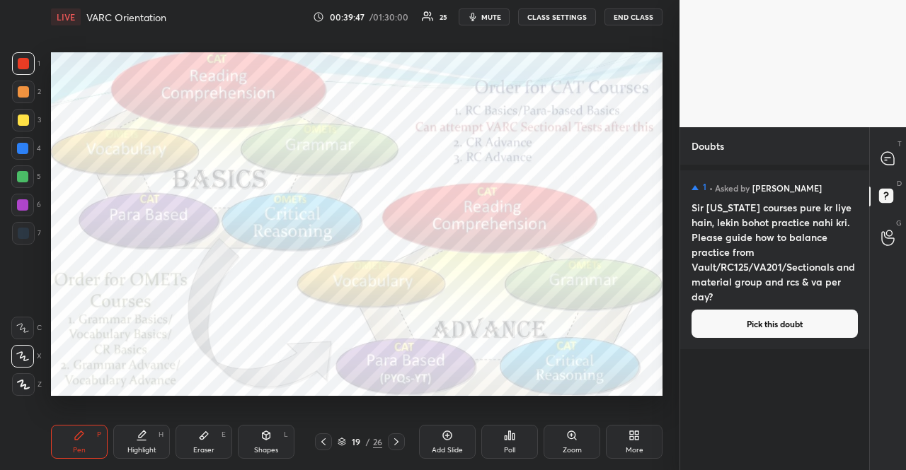
click at [799, 325] on button "Pick this doubt" at bounding box center [774, 324] width 166 height 28
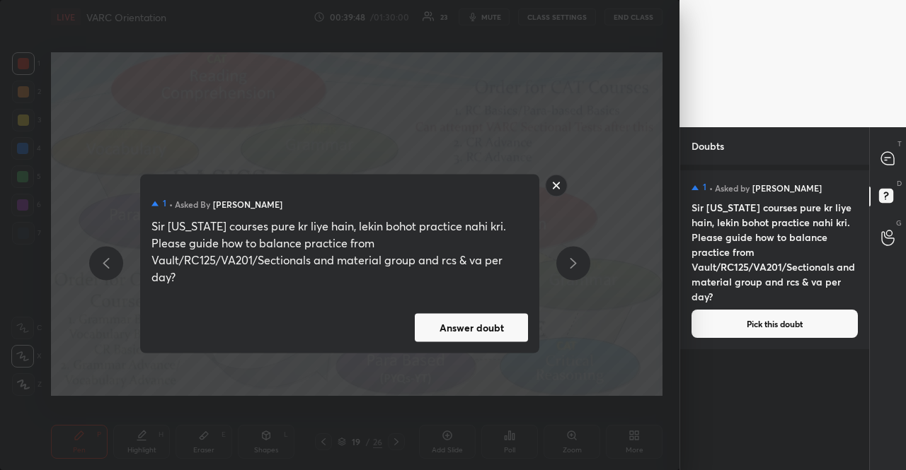
click at [454, 324] on button "Answer doubt" at bounding box center [471, 327] width 113 height 28
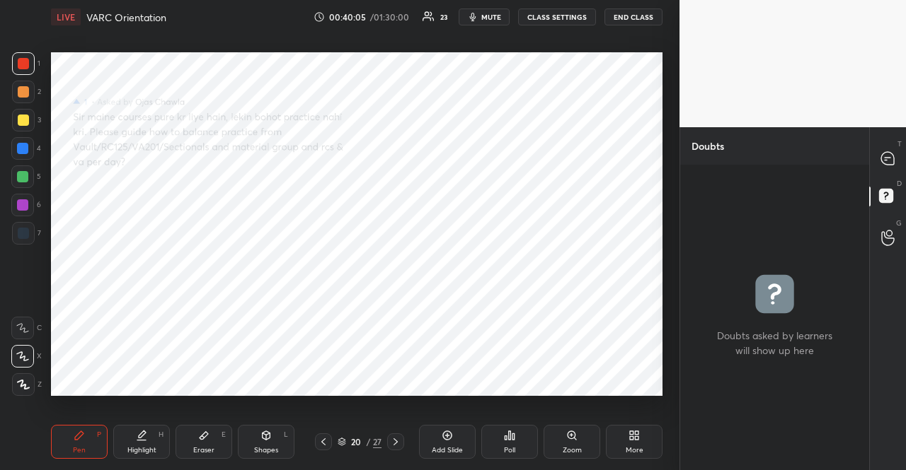
click at [16, 202] on div at bounding box center [22, 205] width 23 height 23
click at [10, 208] on div "1 2 3 4 5 6 7 R O A L C X Z Erase all C X Z" at bounding box center [22, 224] width 45 height 344
click at [20, 176] on div at bounding box center [22, 176] width 11 height 11
click at [22, 150] on div at bounding box center [22, 148] width 11 height 11
click at [20, 149] on div at bounding box center [22, 148] width 11 height 11
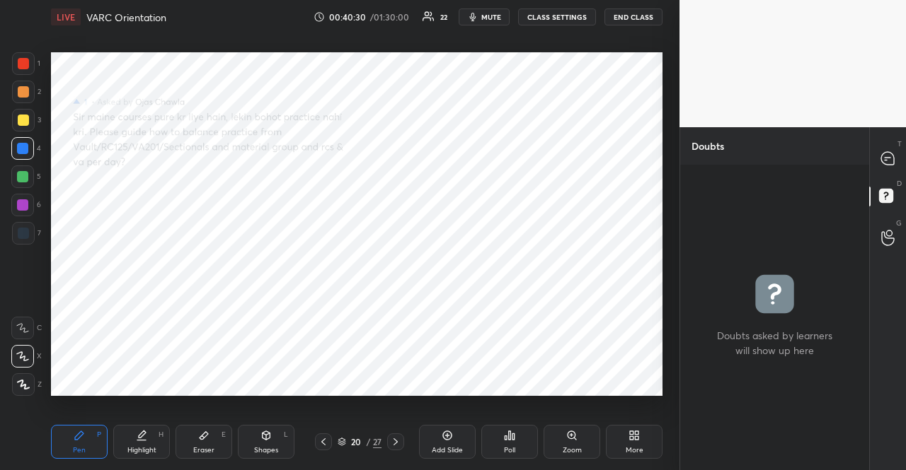
click at [24, 95] on div at bounding box center [23, 91] width 11 height 11
click at [21, 97] on div at bounding box center [23, 92] width 23 height 23
click at [897, 157] on div at bounding box center [888, 158] width 28 height 25
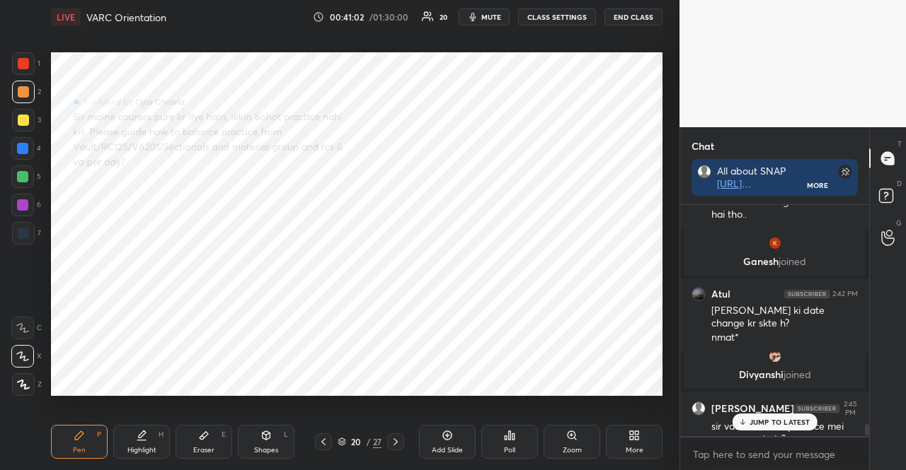
scroll to position [4476, 0]
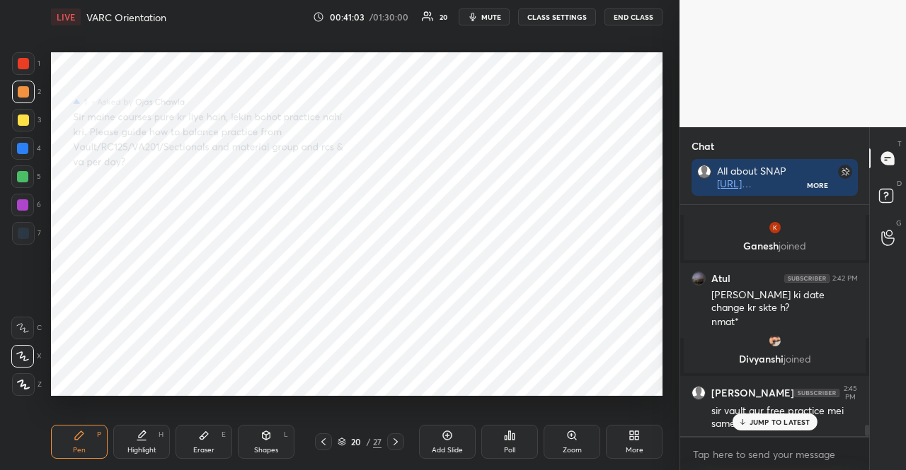
click at [783, 428] on div "JUMP TO LATEST" at bounding box center [774, 422] width 85 height 17
click at [26, 122] on div at bounding box center [23, 120] width 11 height 11
drag, startPoint x: 28, startPoint y: 142, endPoint x: 44, endPoint y: 156, distance: 21.6
click at [28, 143] on div at bounding box center [22, 148] width 23 height 23
click at [275, 445] on div "Shapes L" at bounding box center [266, 442] width 57 height 34
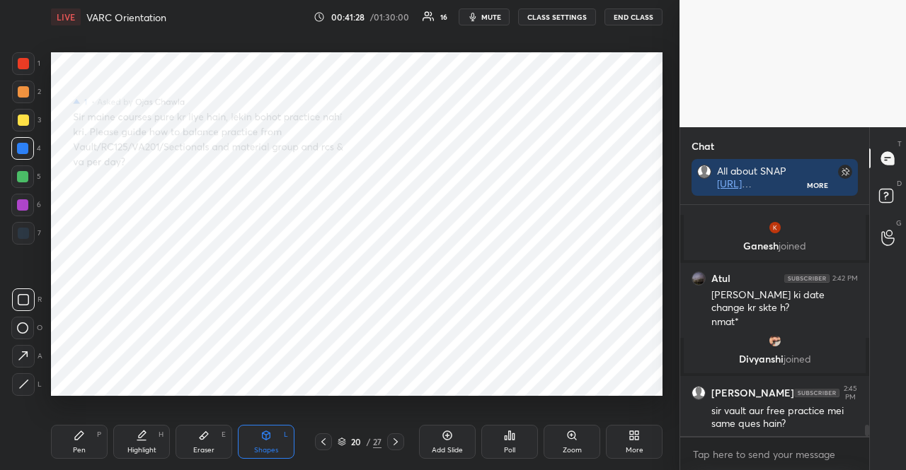
click at [23, 328] on icon at bounding box center [22, 328] width 11 height 11
click at [25, 81] on div at bounding box center [23, 92] width 23 height 23
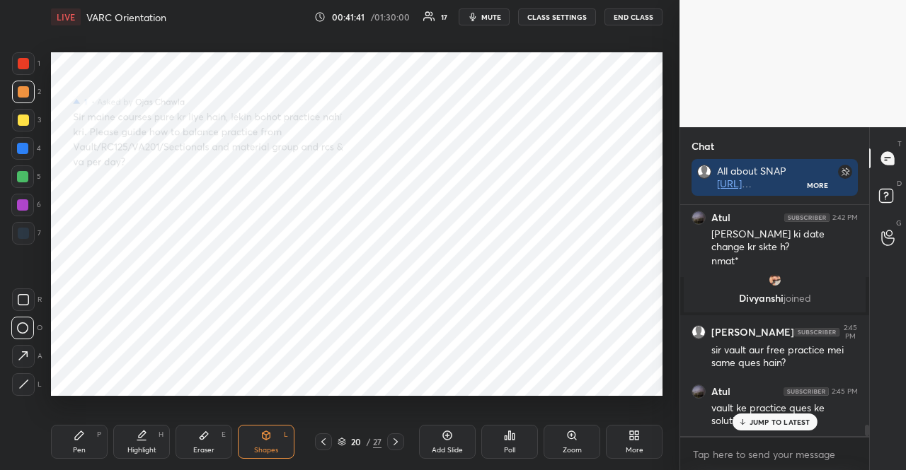
click at [757, 424] on p "JUMP TO LATEST" at bounding box center [779, 422] width 61 height 8
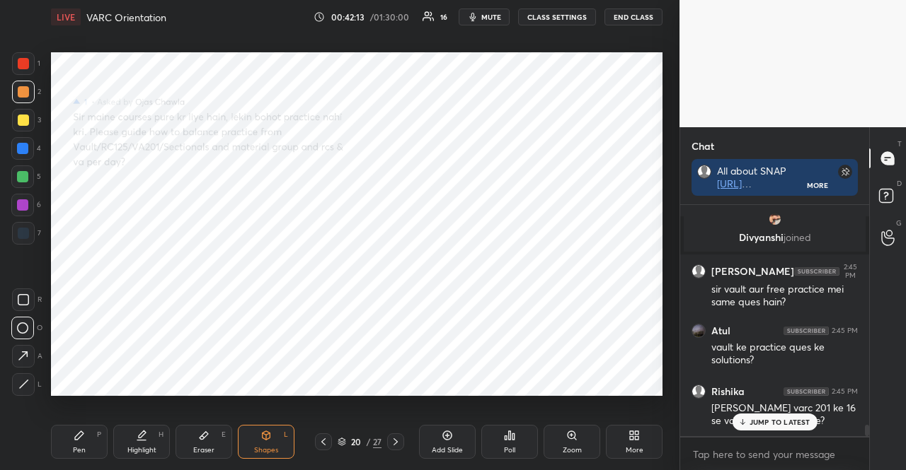
scroll to position [4671, 0]
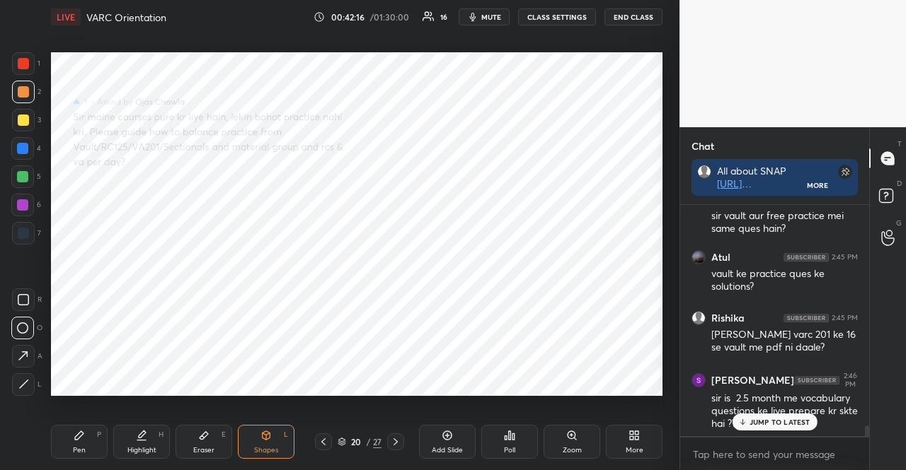
click at [30, 156] on div at bounding box center [22, 148] width 23 height 23
click at [69, 448] on div "Pen P" at bounding box center [79, 442] width 57 height 34
click at [23, 352] on icon at bounding box center [22, 357] width 13 height 10
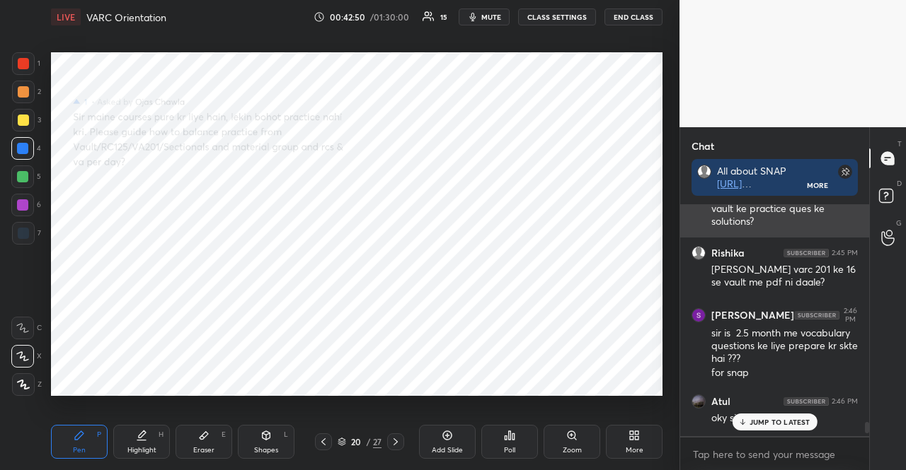
scroll to position [4807, 0]
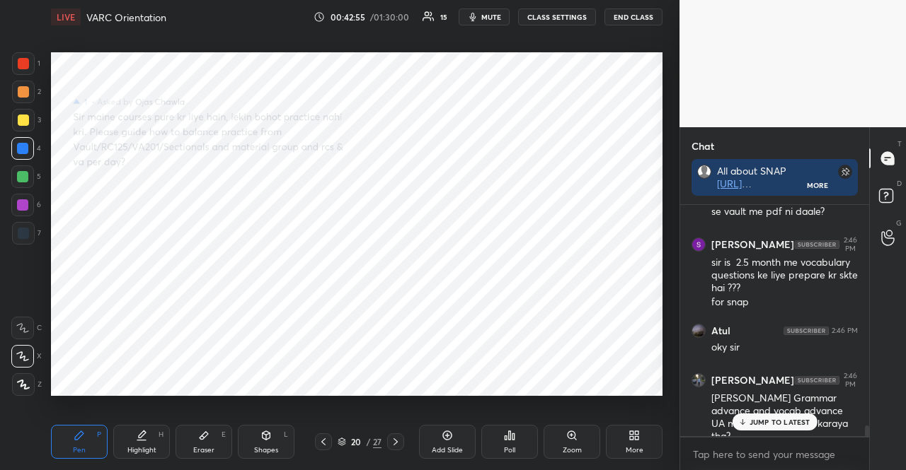
click at [791, 418] on p "JUMP TO LATEST" at bounding box center [779, 422] width 61 height 8
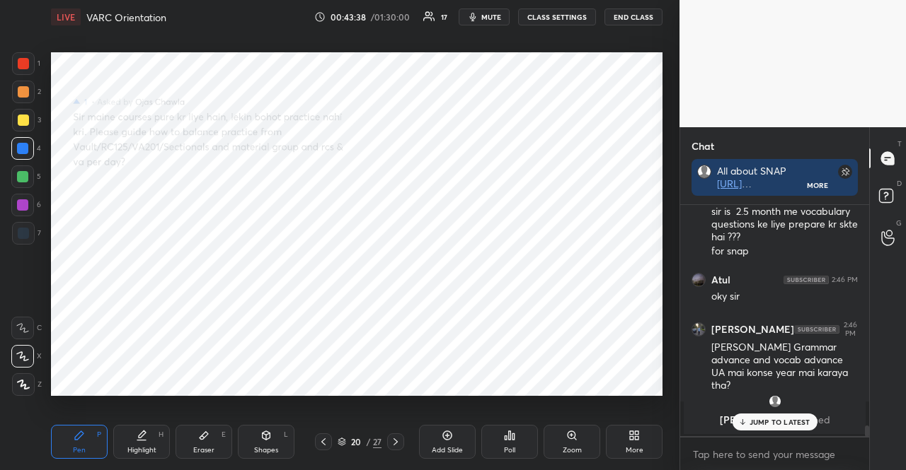
scroll to position [4, 4]
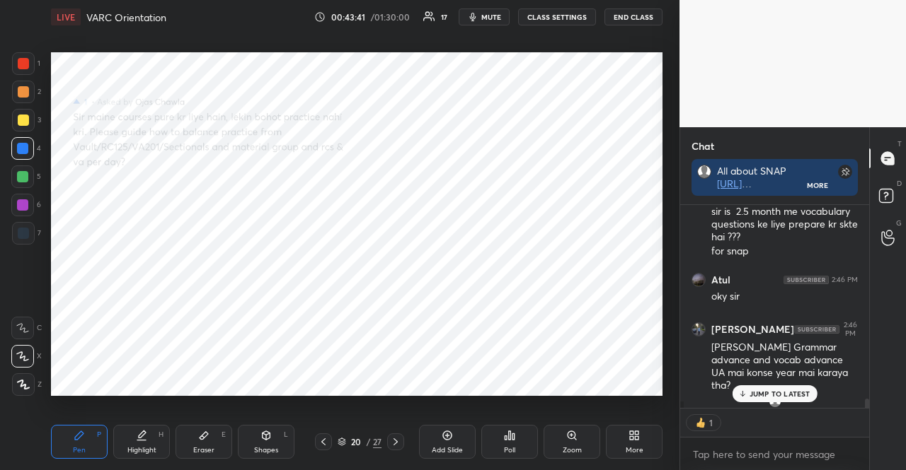
click at [788, 397] on p "JUMP TO LATEST" at bounding box center [779, 394] width 61 height 8
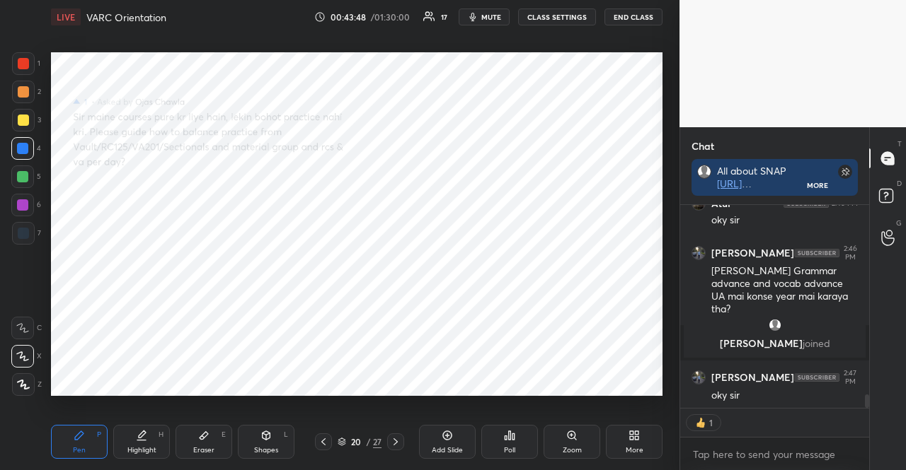
scroll to position [2864, 0]
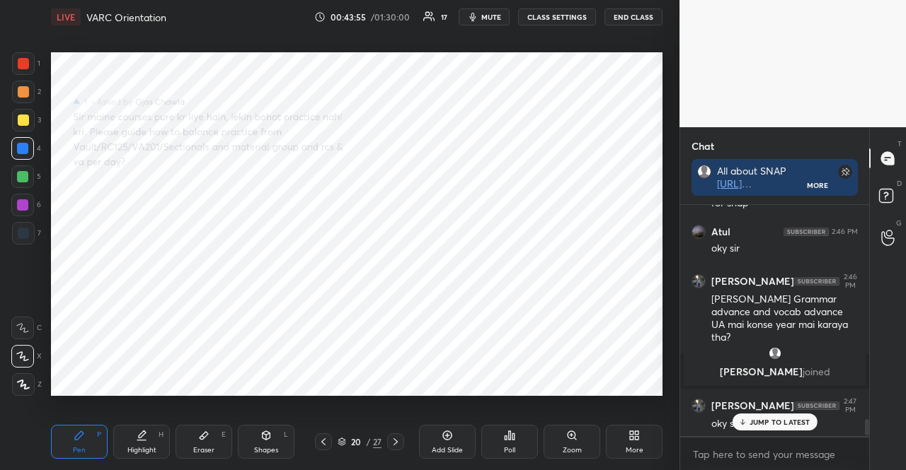
click at [807, 423] on p "JUMP TO LATEST" at bounding box center [779, 422] width 61 height 8
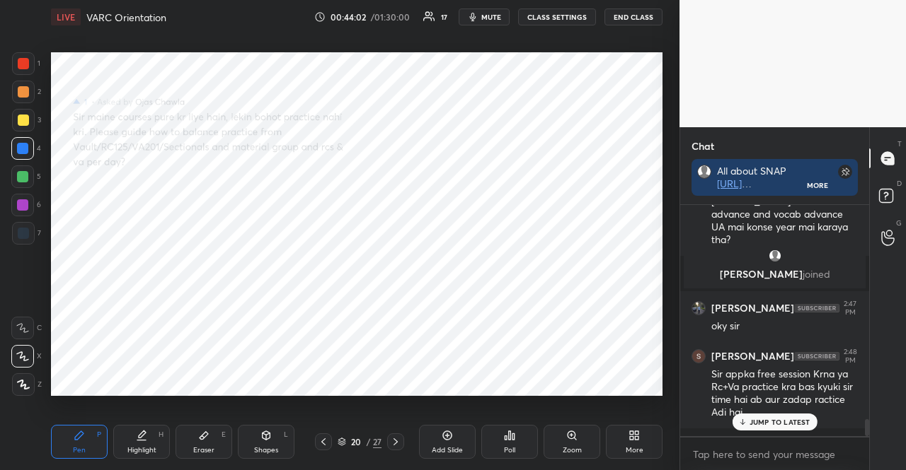
click at [792, 422] on p "JUMP TO LATEST" at bounding box center [779, 422] width 61 height 8
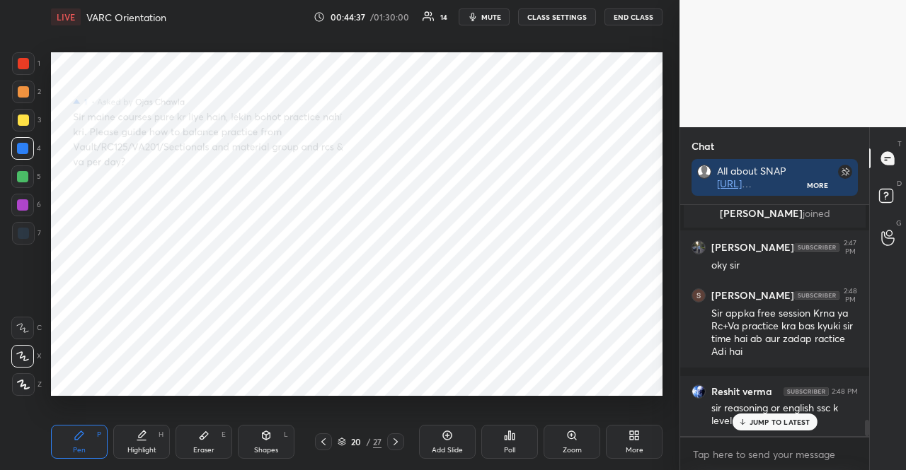
scroll to position [3083, 0]
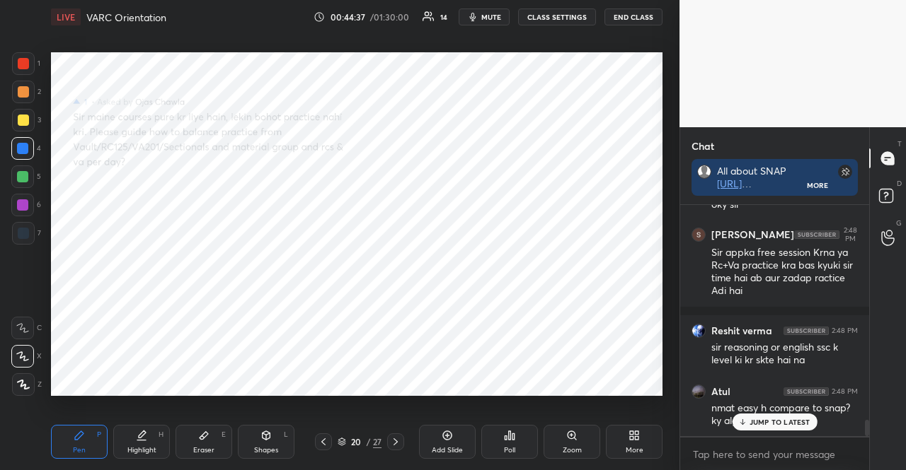
click at [783, 429] on div "JUMP TO LATEST" at bounding box center [774, 422] width 85 height 17
click at [643, 19] on button "END CLASS" at bounding box center [633, 16] width 58 height 17
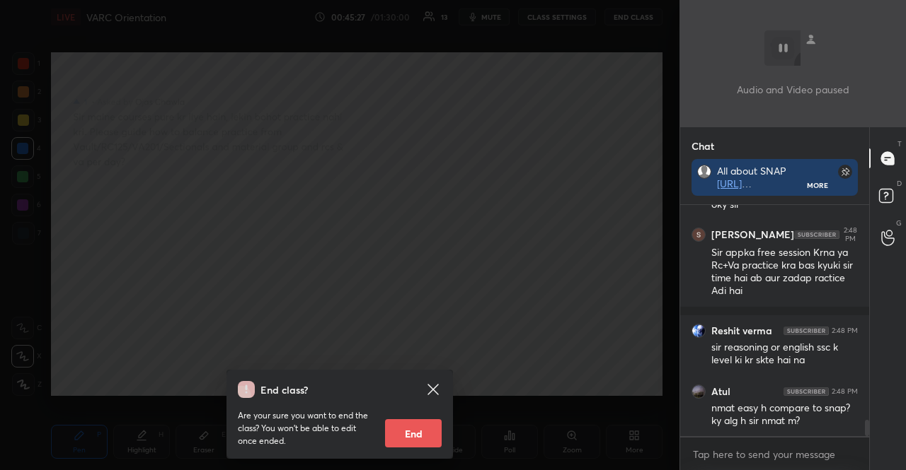
click at [408, 432] on button "End" at bounding box center [413, 434] width 57 height 28
type textarea "x"
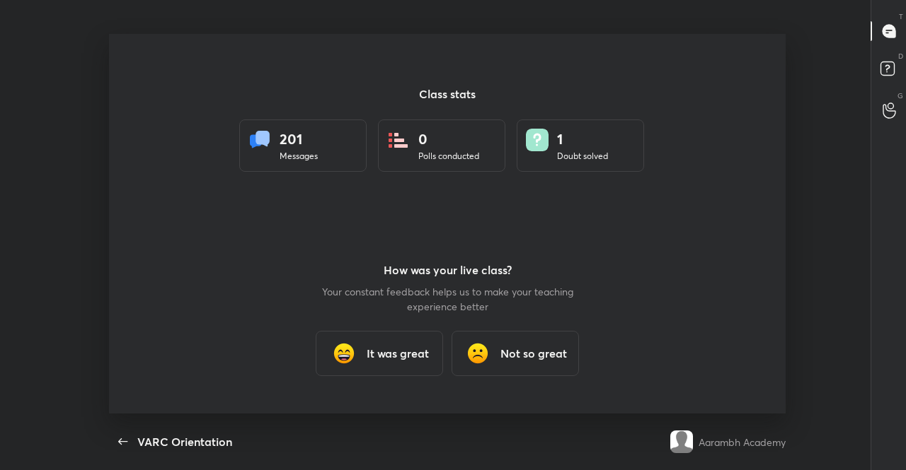
scroll to position [0, 0]
